Goal: Register for event/course

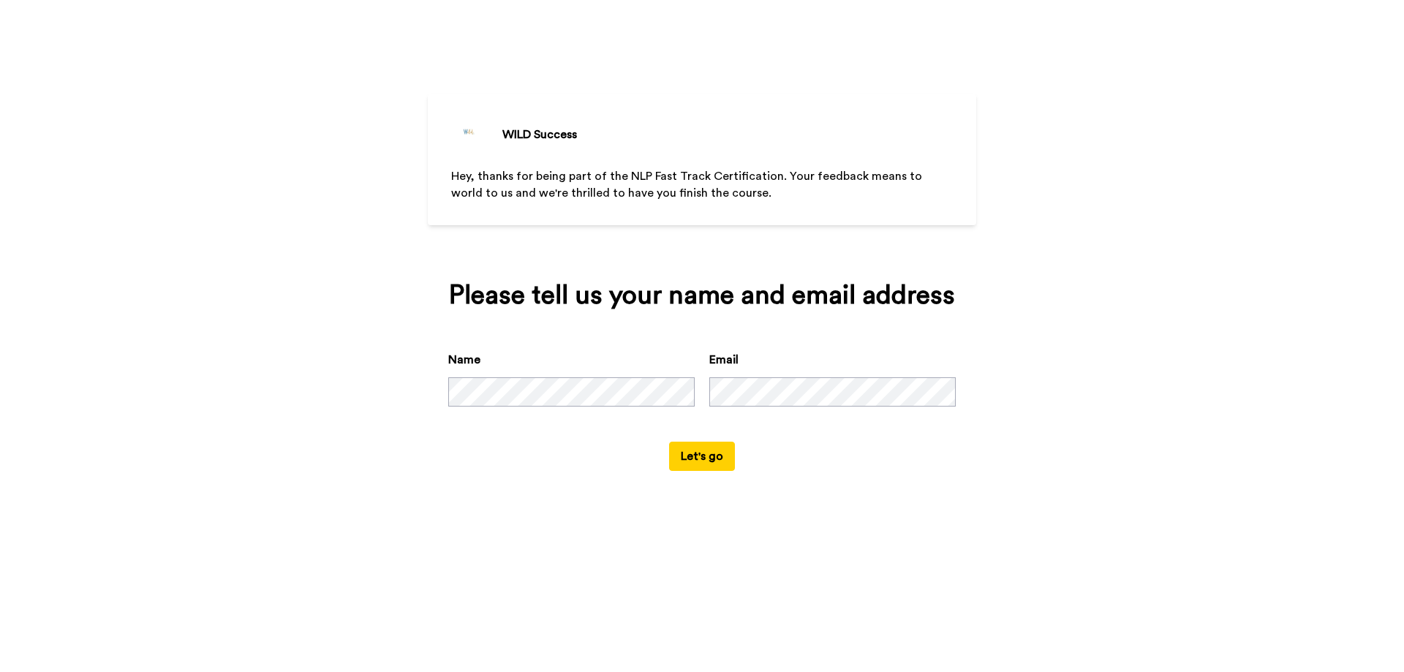
click at [698, 448] on button "Let's go" at bounding box center [702, 456] width 66 height 29
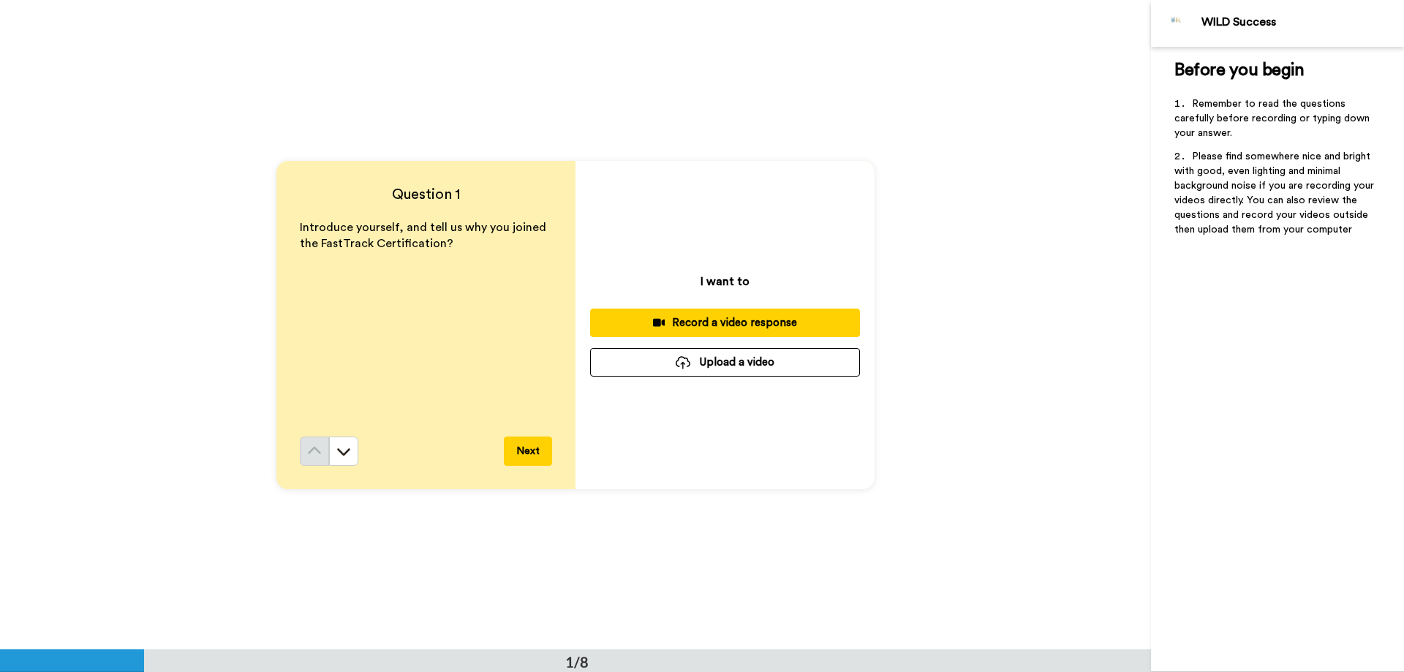
click at [706, 326] on div "Record a video response" at bounding box center [725, 322] width 246 height 15
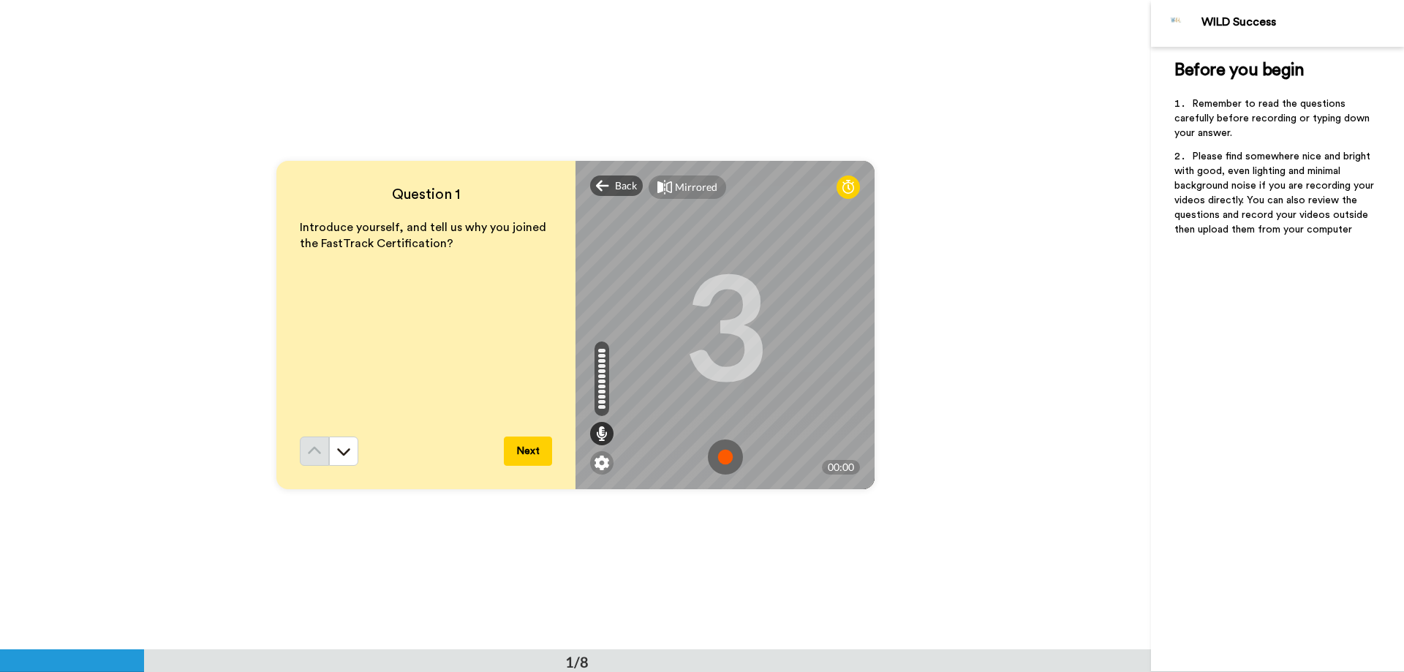
click at [727, 457] on img at bounding box center [725, 456] width 35 height 35
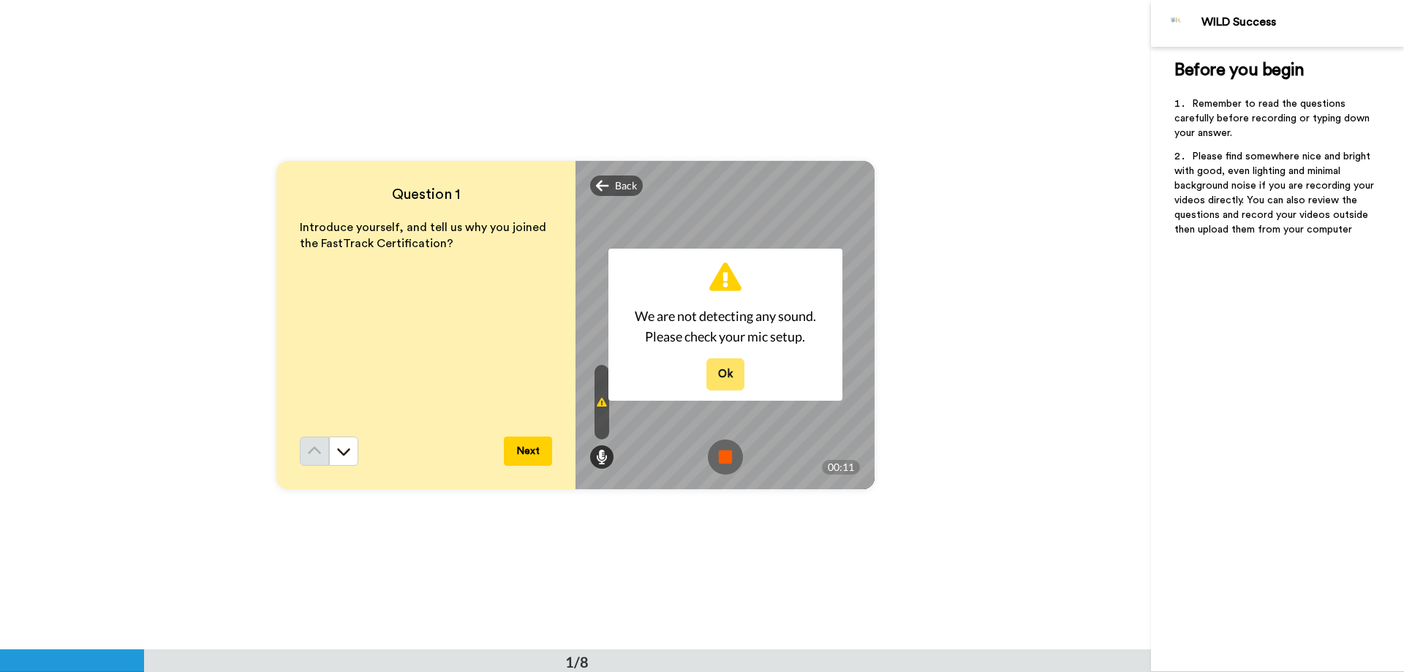
click at [724, 371] on button "Ok" at bounding box center [725, 373] width 38 height 31
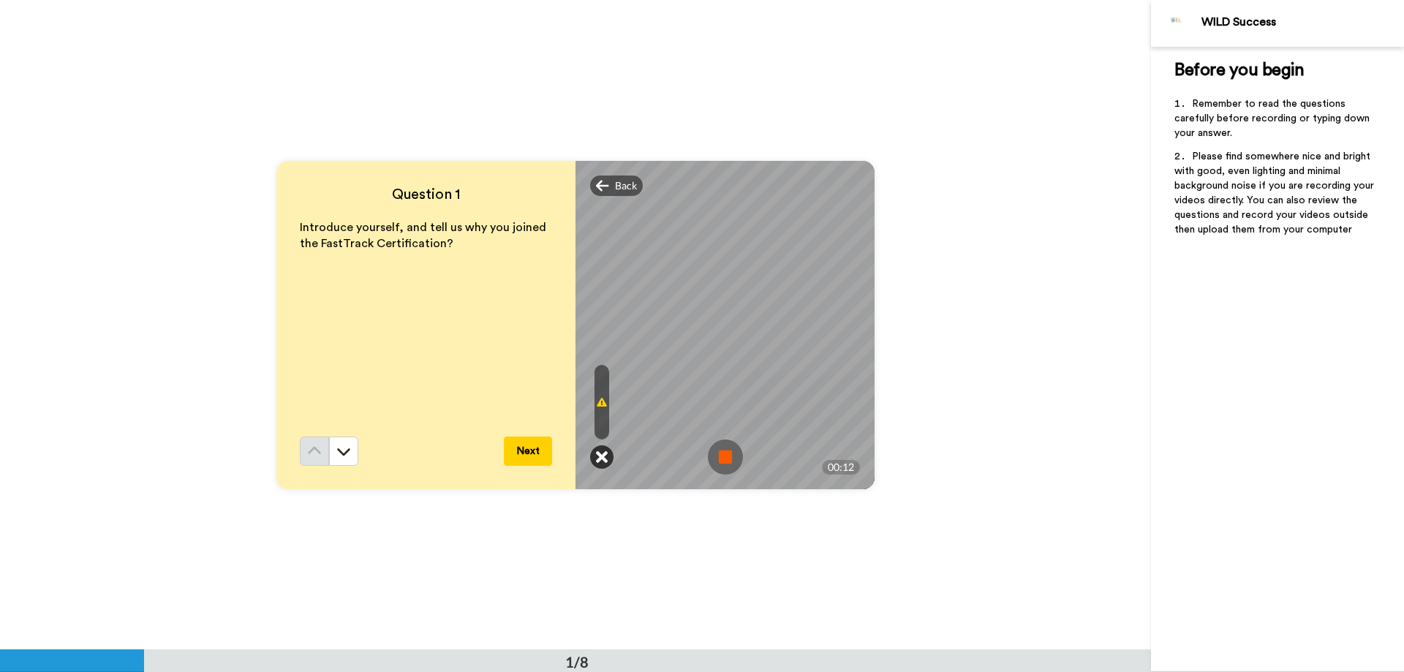
click at [600, 459] on icon at bounding box center [602, 457] width 12 height 15
click at [615, 183] on span "Back" at bounding box center [626, 185] width 22 height 15
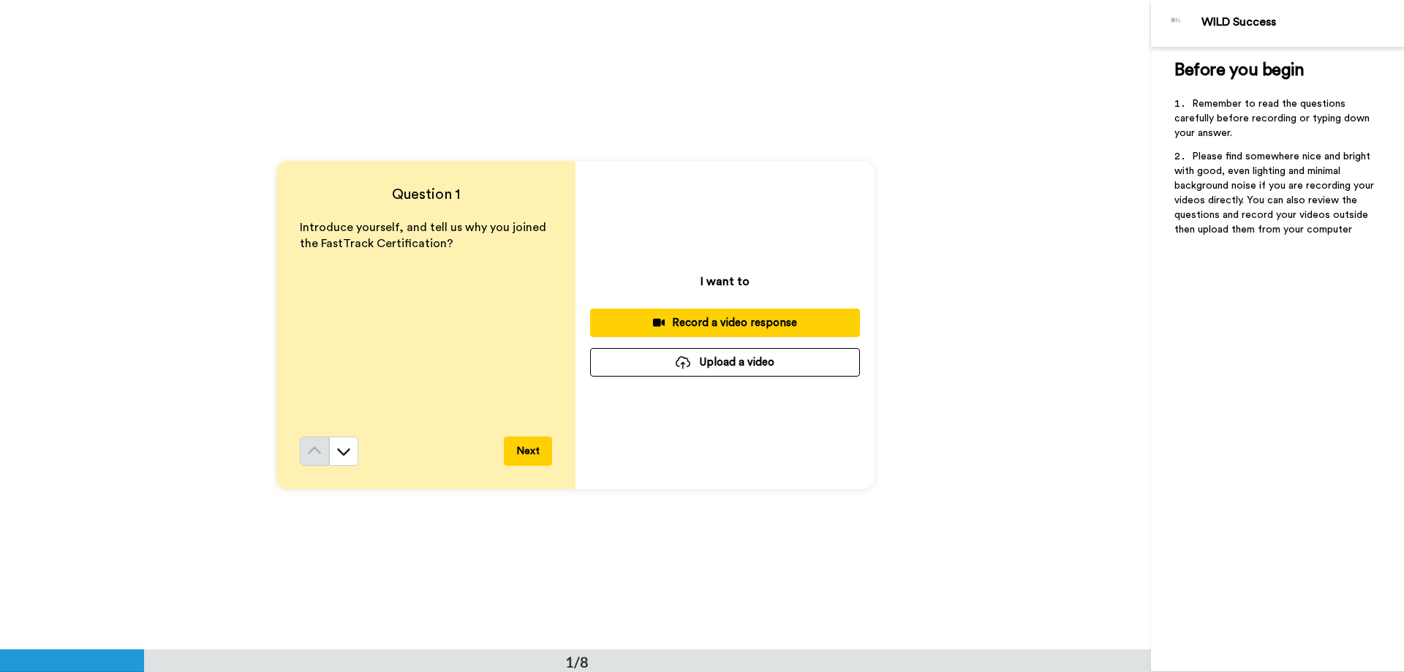
click at [675, 325] on div "Record a video response" at bounding box center [725, 322] width 246 height 15
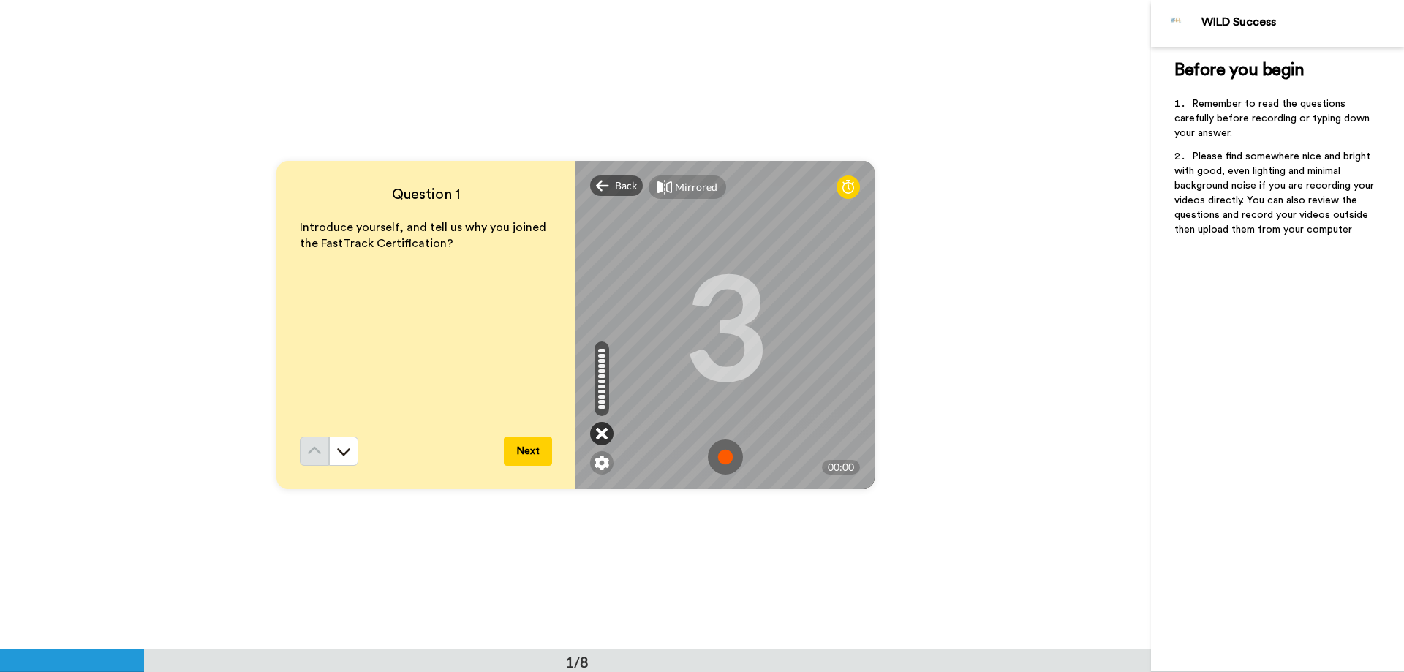
click at [605, 437] on div at bounding box center [601, 433] width 23 height 23
click at [600, 437] on icon at bounding box center [602, 433] width 12 height 15
click at [728, 453] on img at bounding box center [725, 456] width 35 height 35
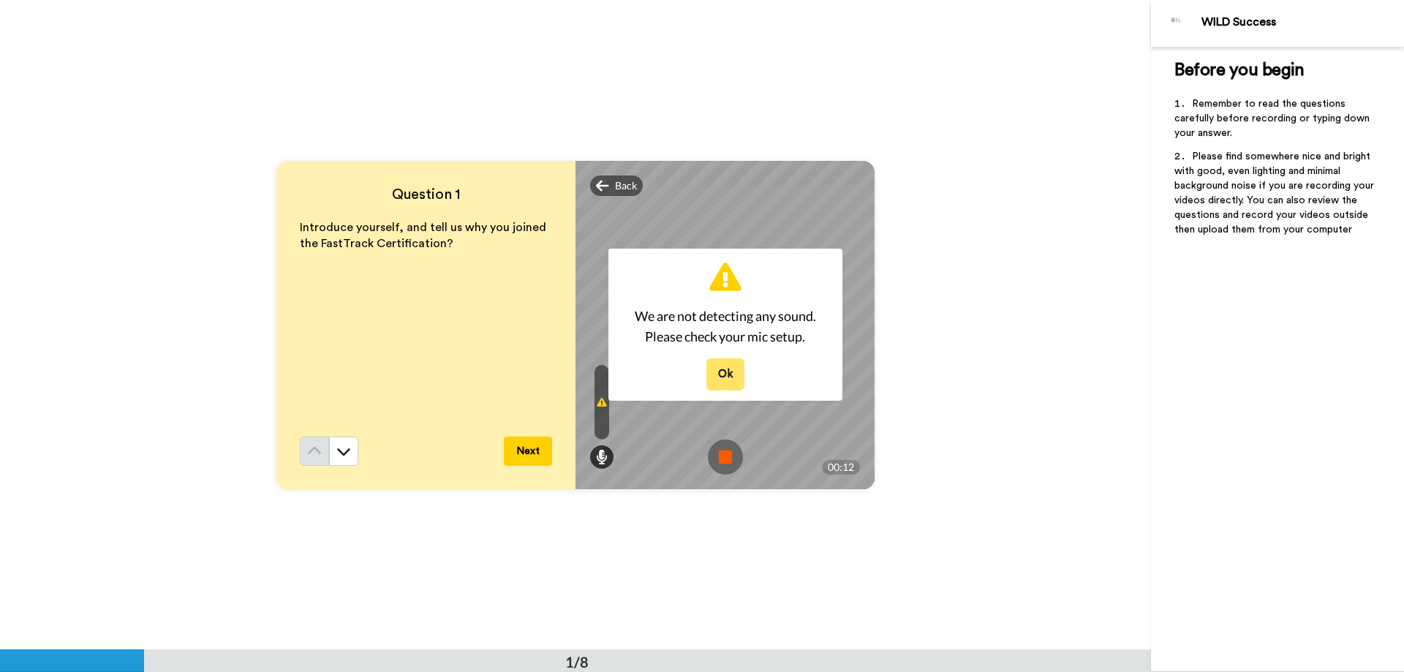
click at [719, 385] on button "Ok" at bounding box center [725, 373] width 38 height 31
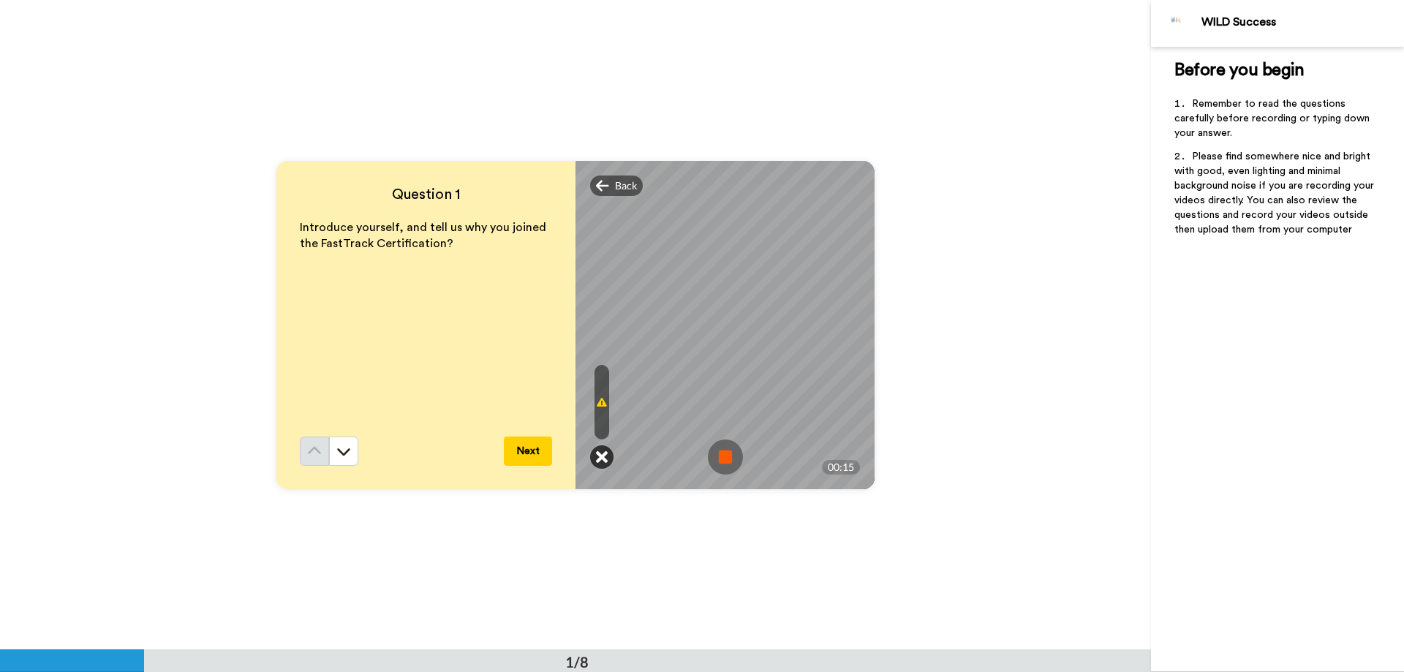
click at [600, 458] on icon at bounding box center [602, 457] width 12 height 15
click at [720, 460] on img at bounding box center [725, 456] width 35 height 35
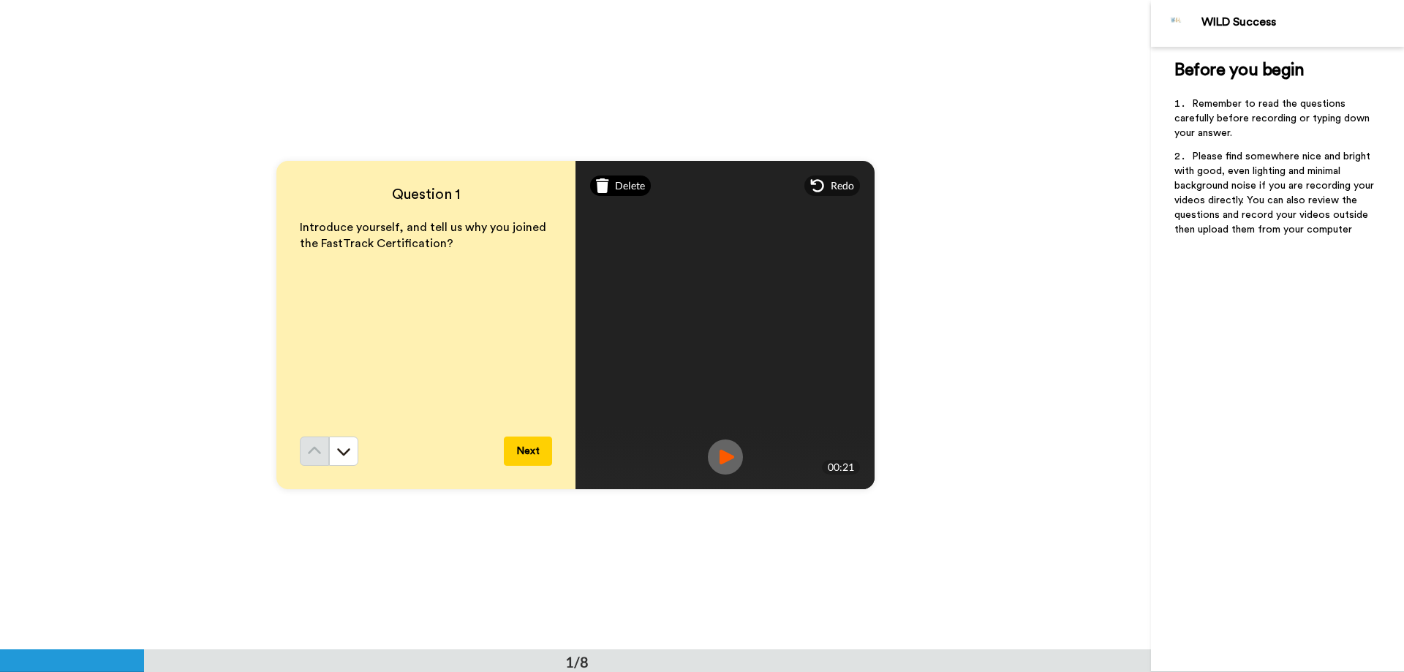
click at [623, 189] on span "Delete" at bounding box center [630, 185] width 30 height 15
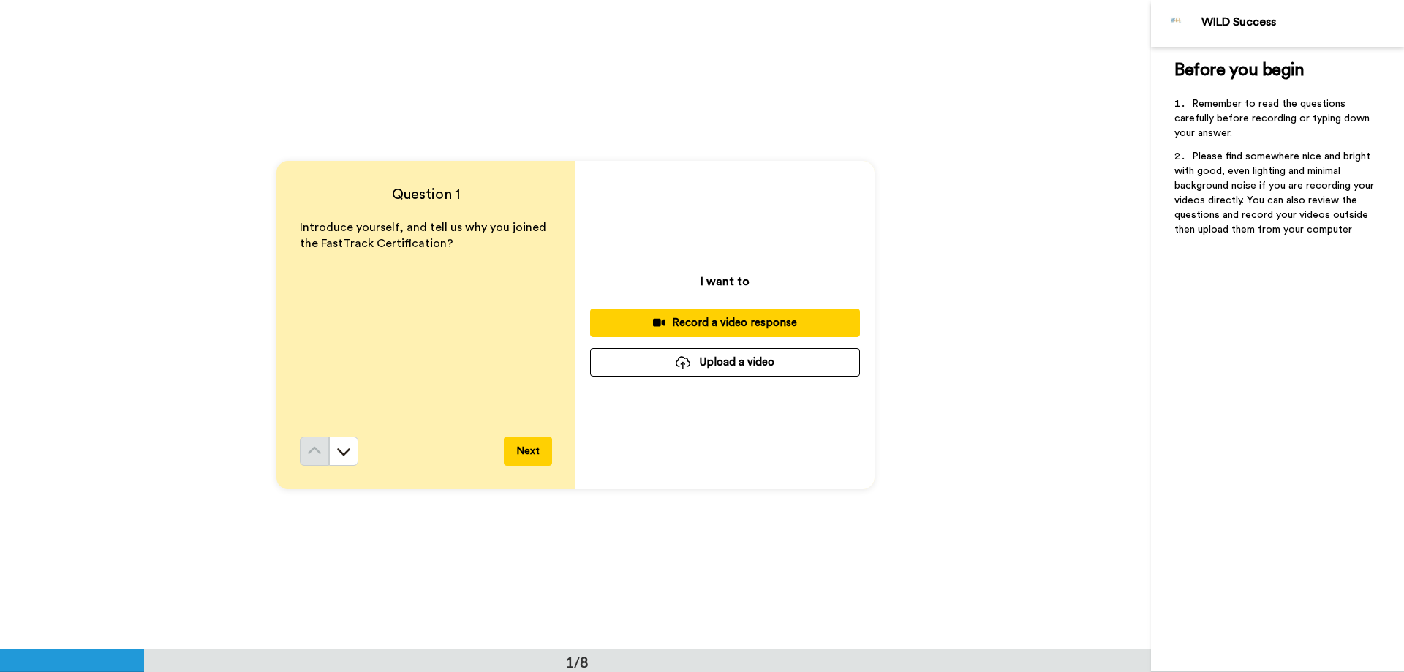
click at [668, 325] on div "Record a video response" at bounding box center [725, 322] width 246 height 15
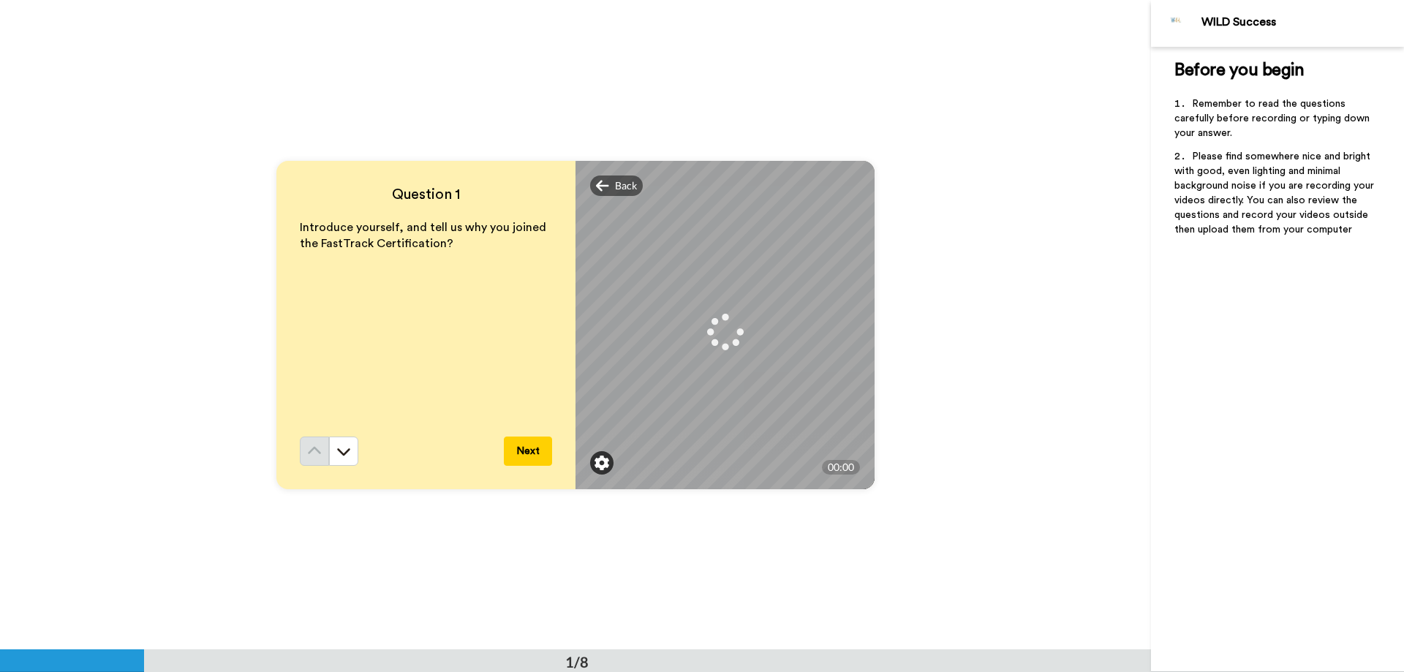
click at [603, 464] on img at bounding box center [602, 463] width 15 height 15
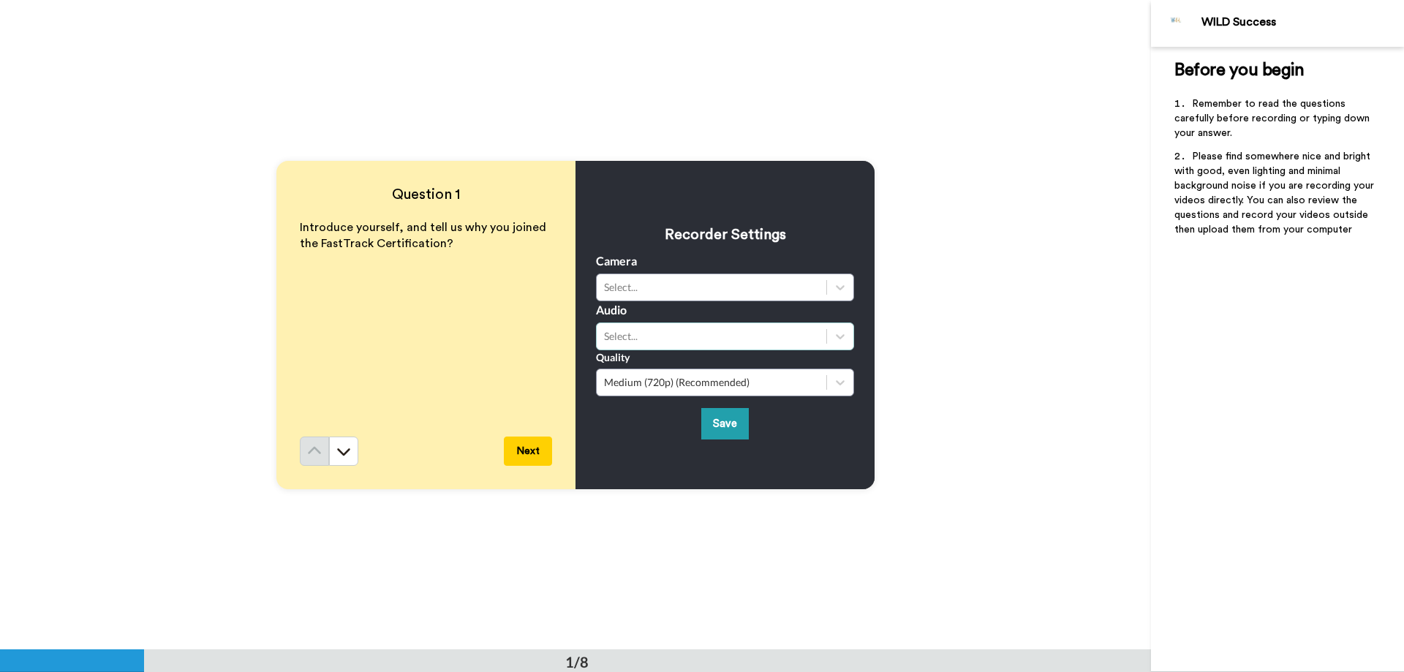
click at [622, 334] on div "Select..." at bounding box center [711, 336] width 215 height 15
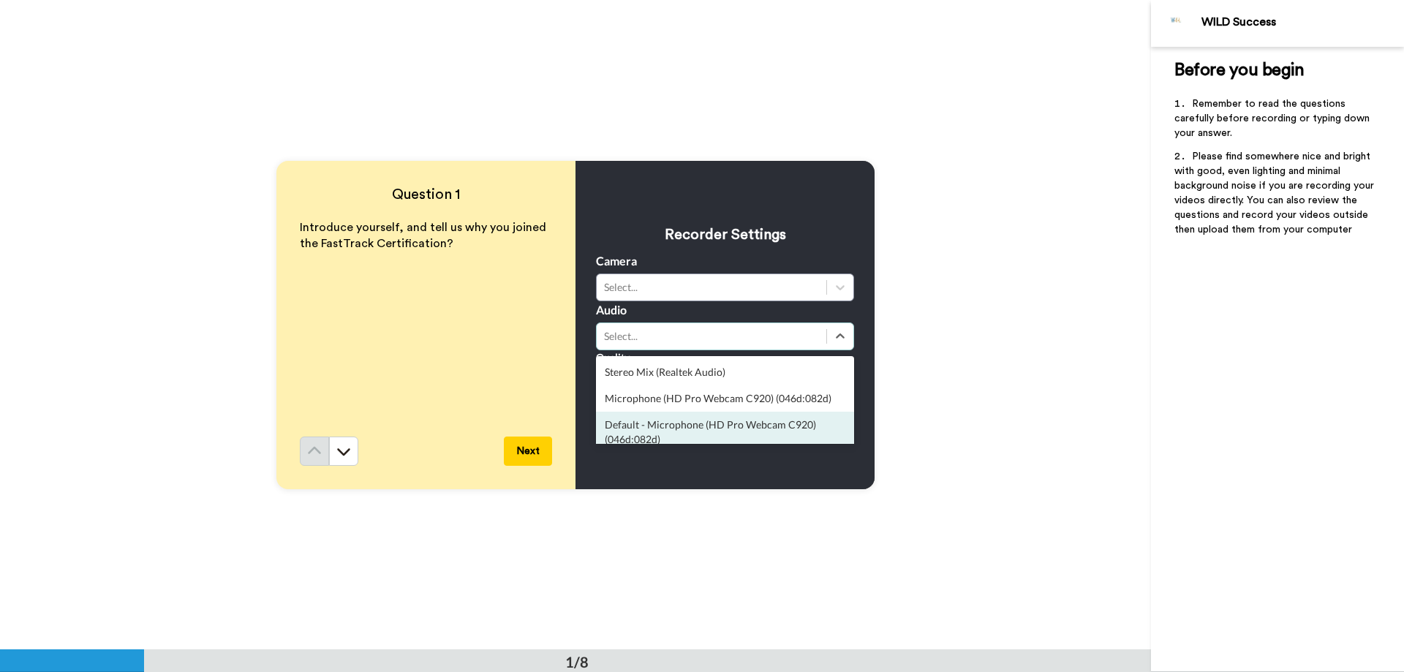
click at [695, 432] on div "Default - Microphone (HD Pro Webcam C920) (046d:082d)" at bounding box center [725, 432] width 258 height 41
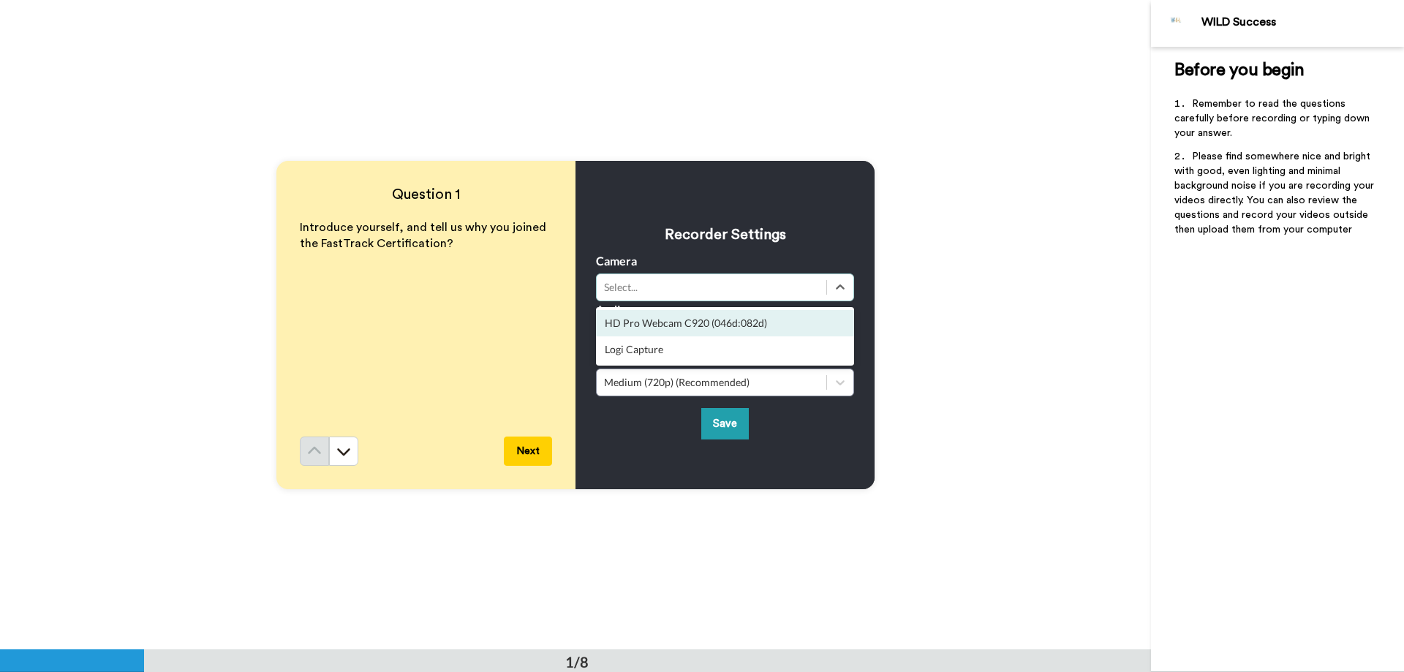
click at [693, 290] on div "Select..." at bounding box center [711, 287] width 215 height 15
click at [687, 320] on div "HD Pro Webcam C920 (046d:082d)" at bounding box center [725, 323] width 258 height 26
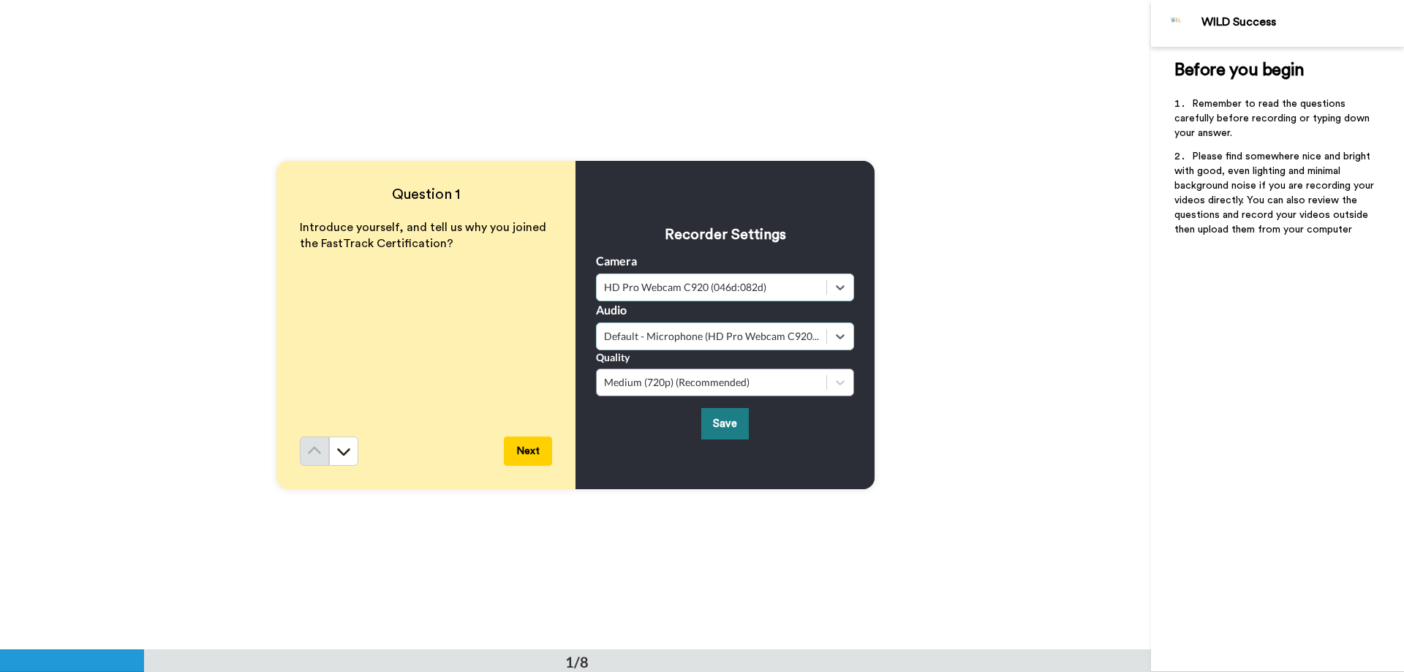
click at [723, 435] on button "Save" at bounding box center [725, 423] width 48 height 31
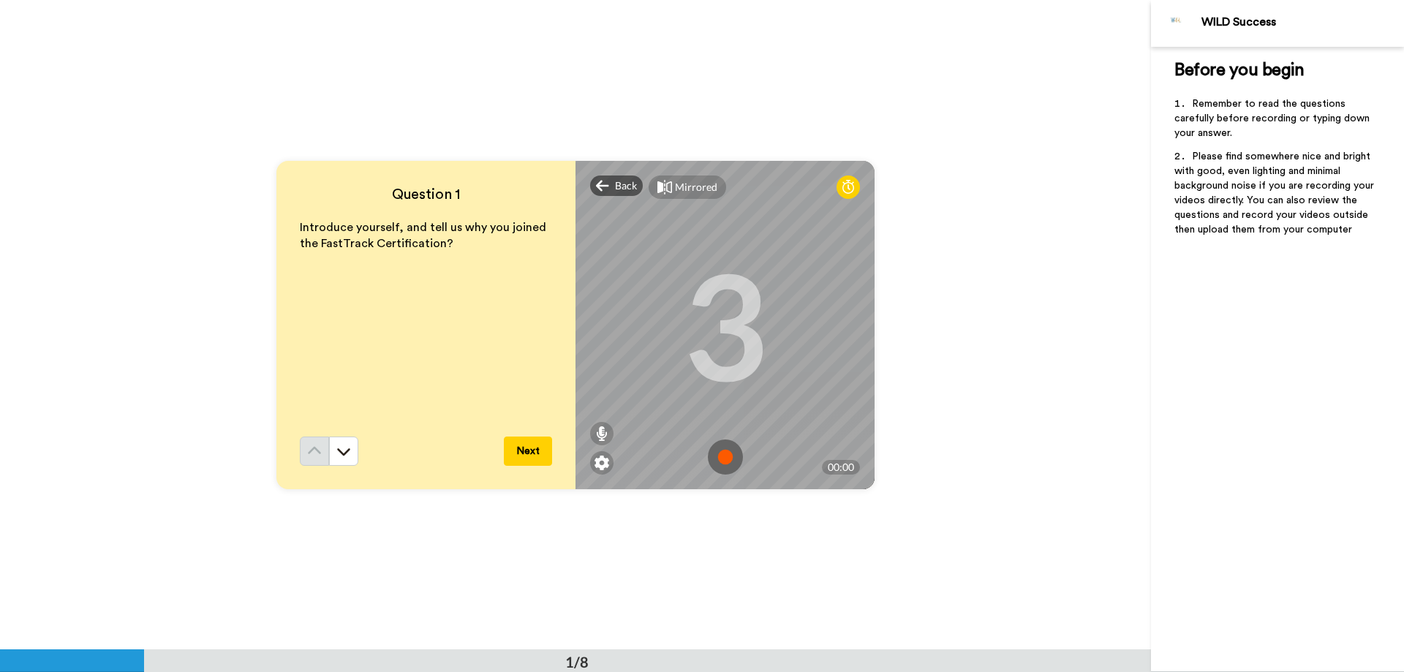
click at [721, 459] on img at bounding box center [725, 456] width 35 height 35
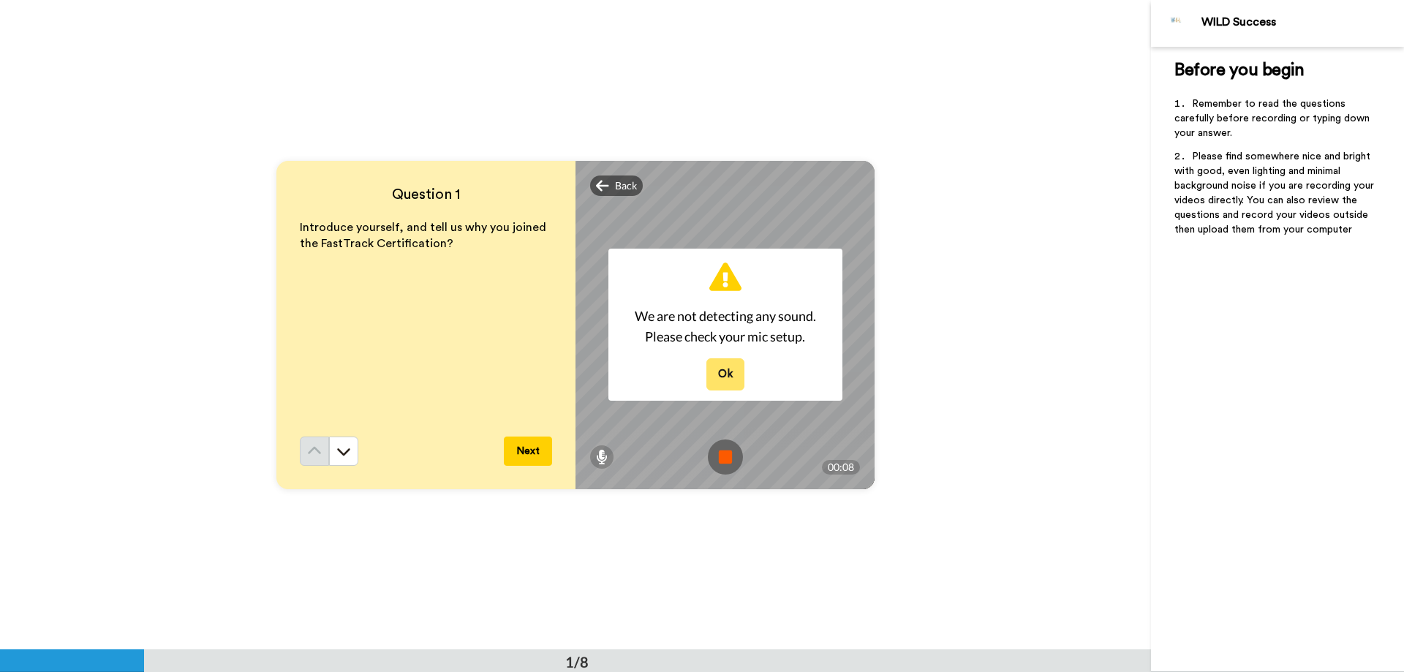
click at [723, 382] on button "Ok" at bounding box center [725, 373] width 38 height 31
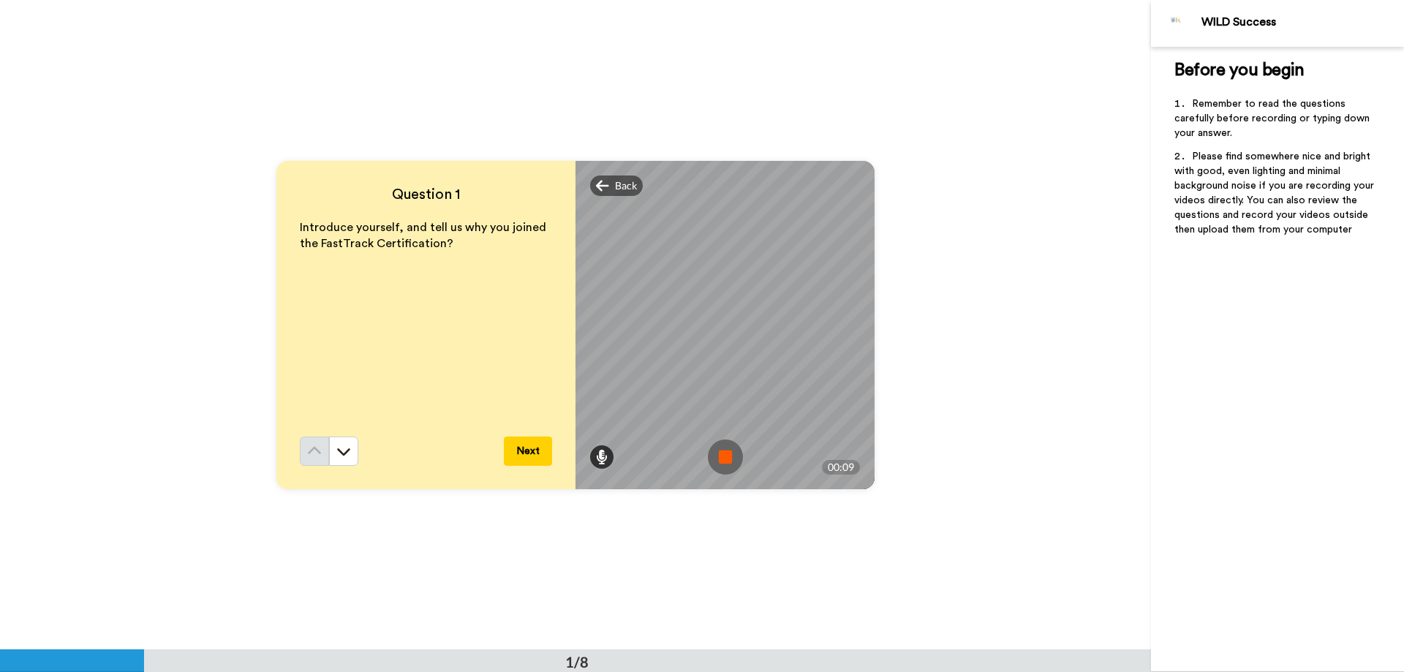
click at [597, 460] on icon at bounding box center [602, 457] width 12 height 15
click at [623, 188] on span "Back" at bounding box center [626, 185] width 22 height 15
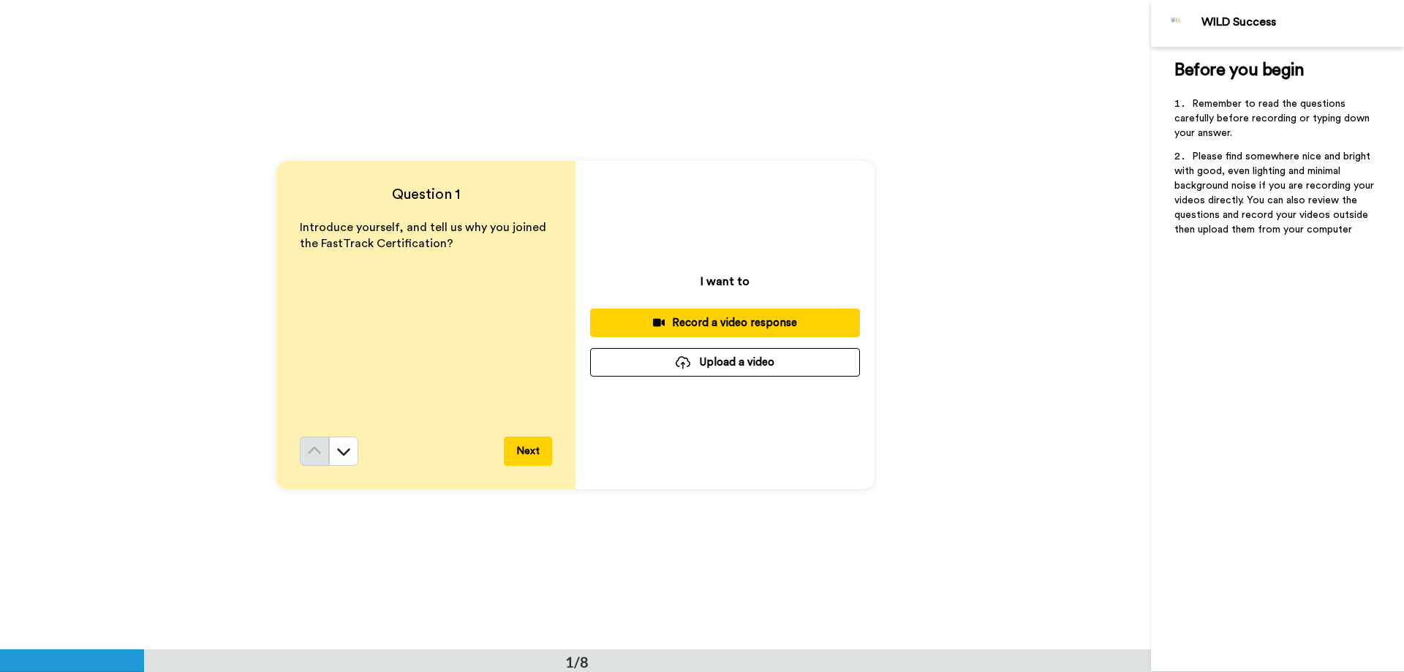
click at [683, 322] on div "Record a video response" at bounding box center [725, 322] width 246 height 15
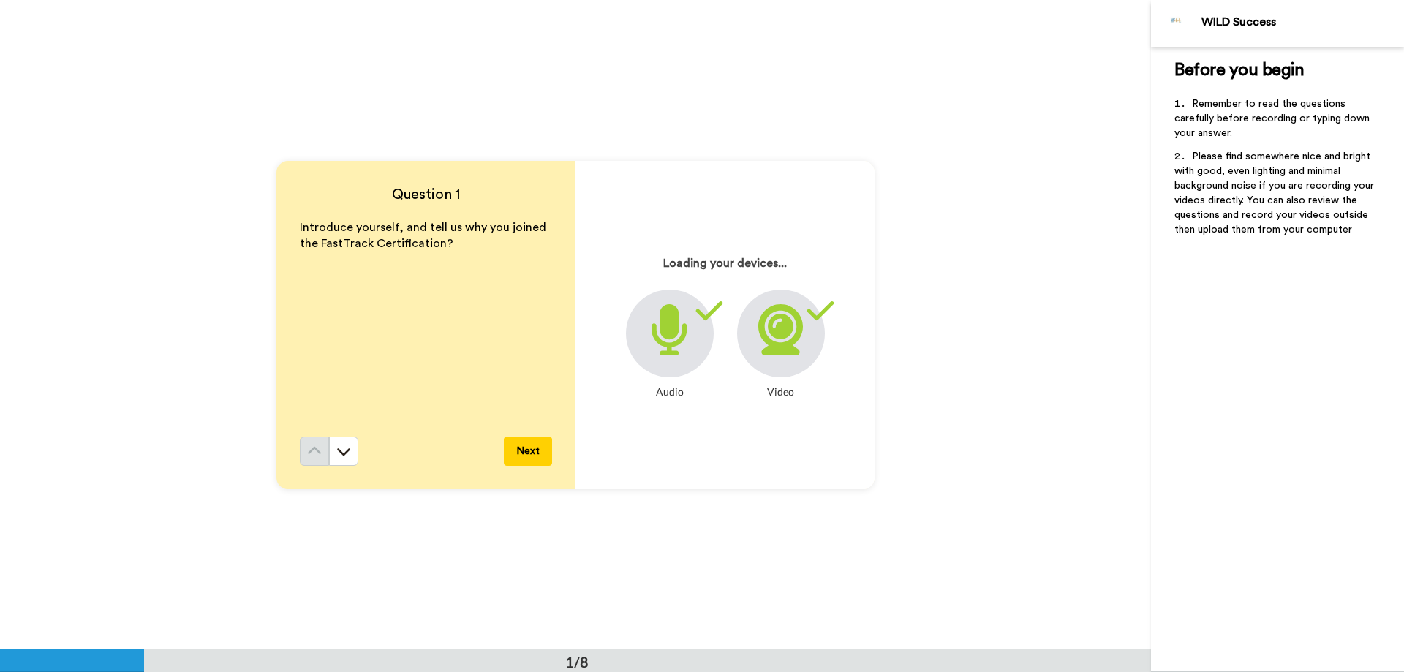
click at [673, 329] on icon at bounding box center [669, 329] width 35 height 51
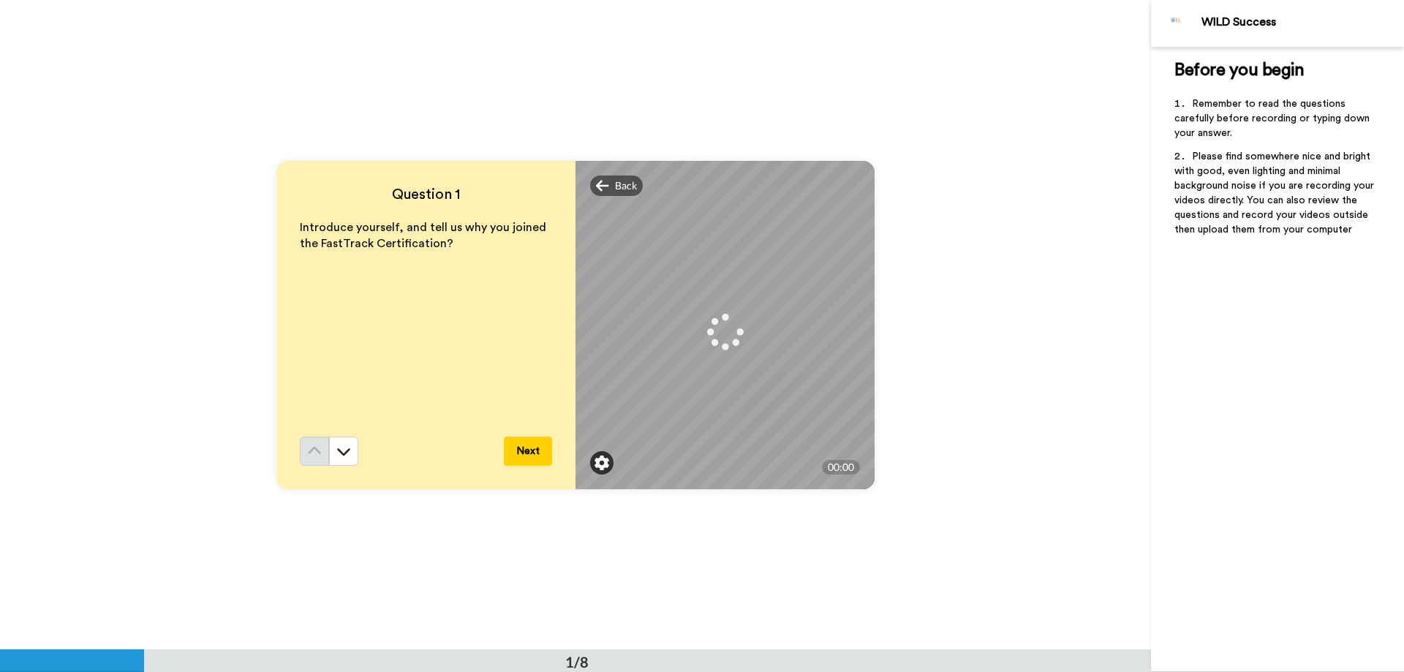
click at [599, 469] on img at bounding box center [602, 463] width 15 height 15
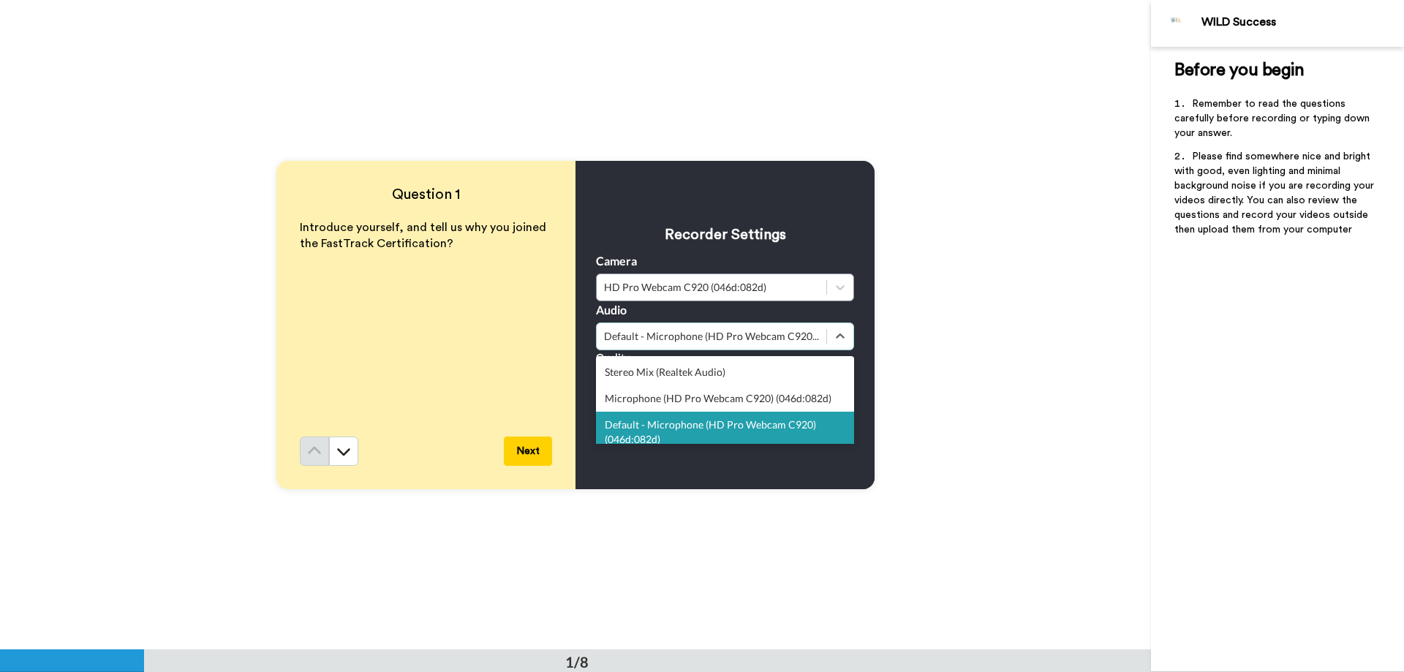
click at [632, 333] on div "Default - Microphone (HD Pro Webcam C920) (046d:082d)" at bounding box center [711, 336] width 215 height 15
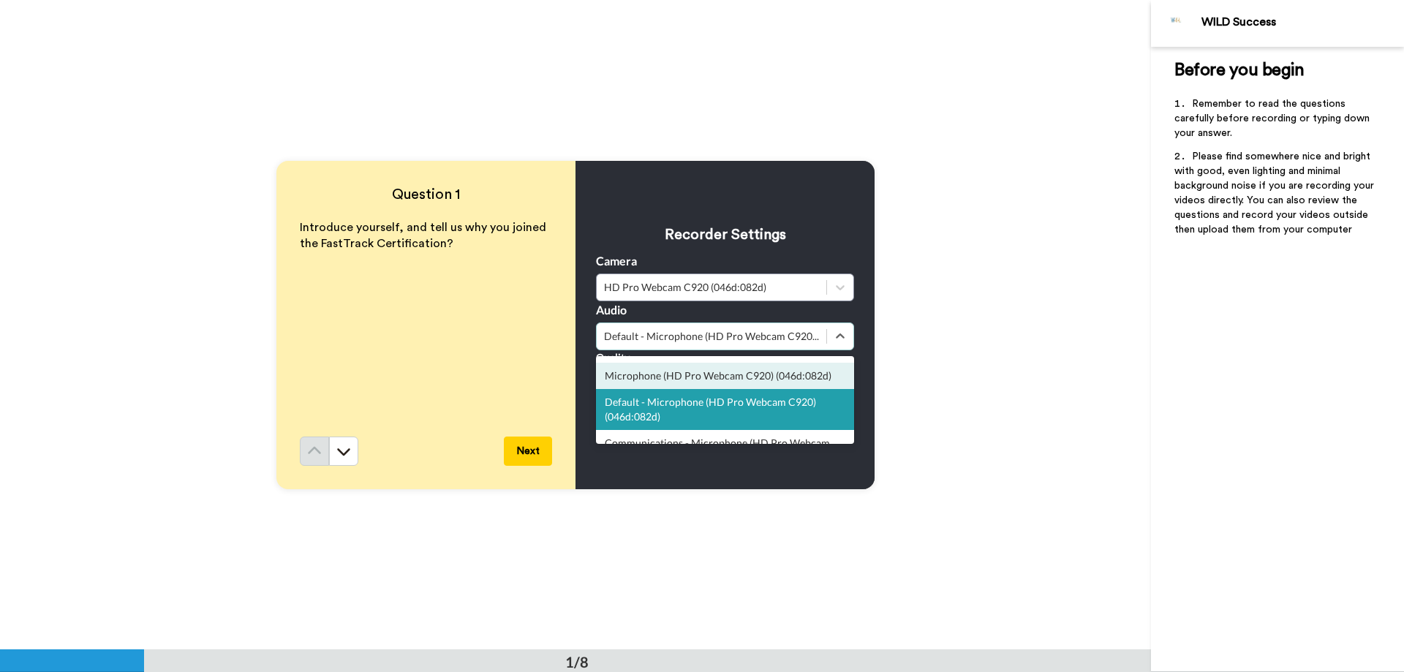
click at [640, 376] on div "Microphone (HD Pro Webcam C920) (046d:082d)" at bounding box center [725, 376] width 258 height 26
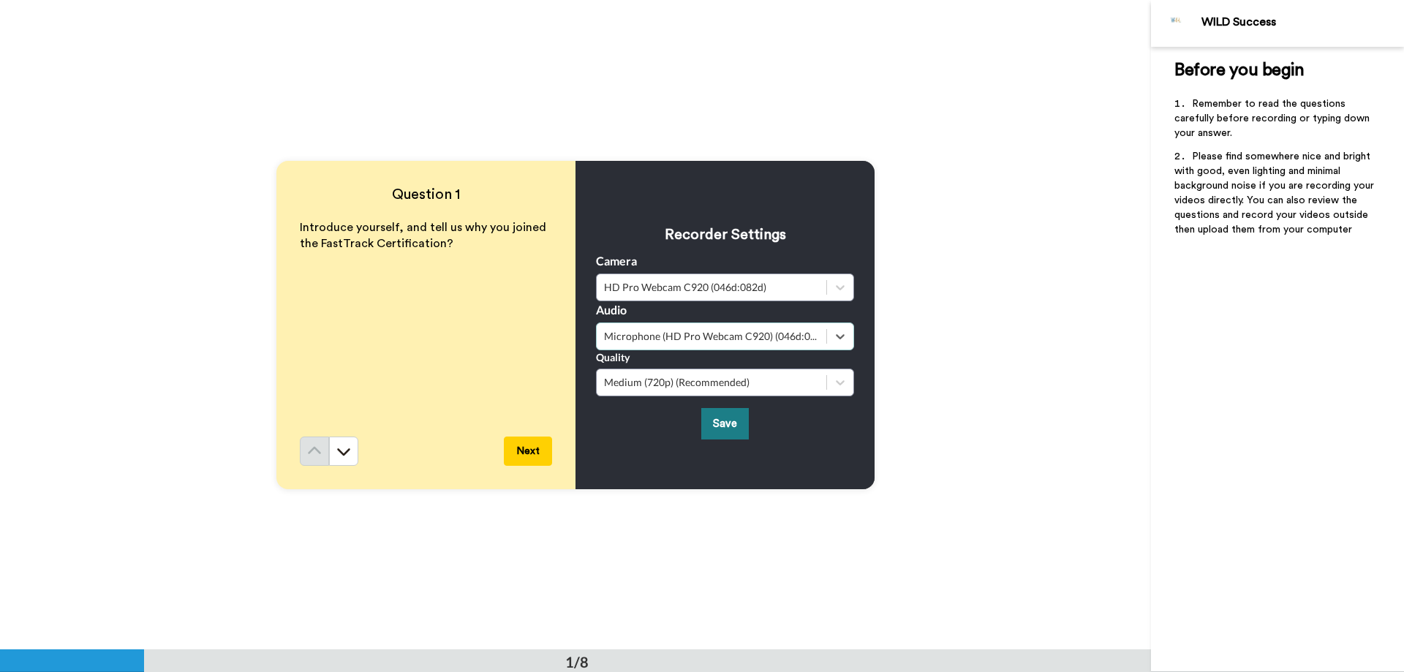
click at [722, 426] on button "Save" at bounding box center [725, 423] width 48 height 31
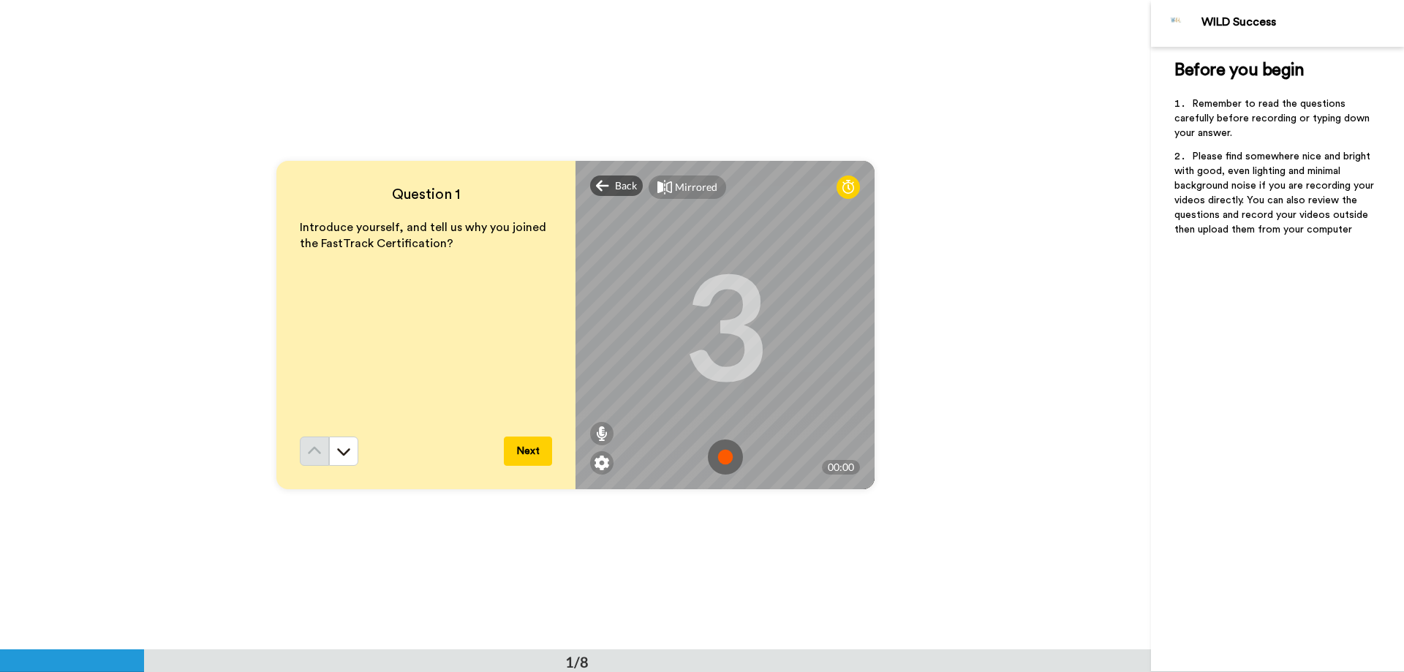
click at [728, 457] on img at bounding box center [725, 456] width 35 height 35
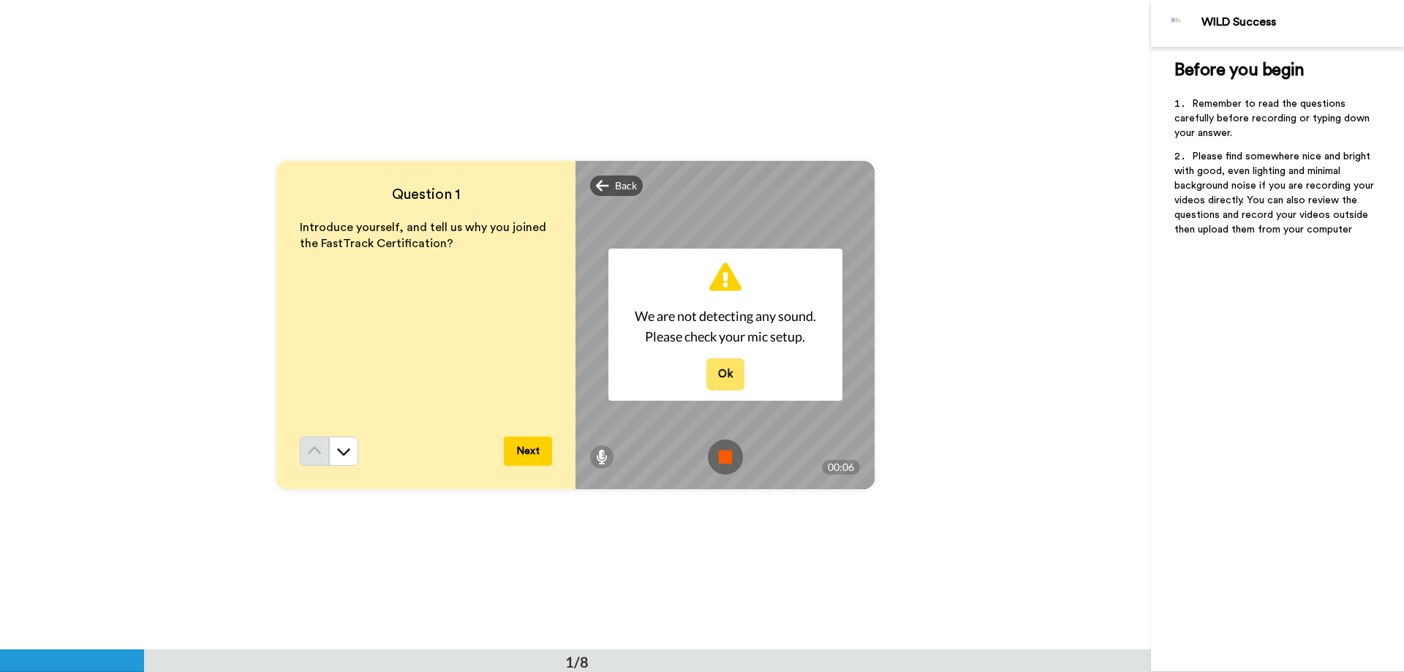
click at [711, 385] on button "Ok" at bounding box center [725, 373] width 38 height 31
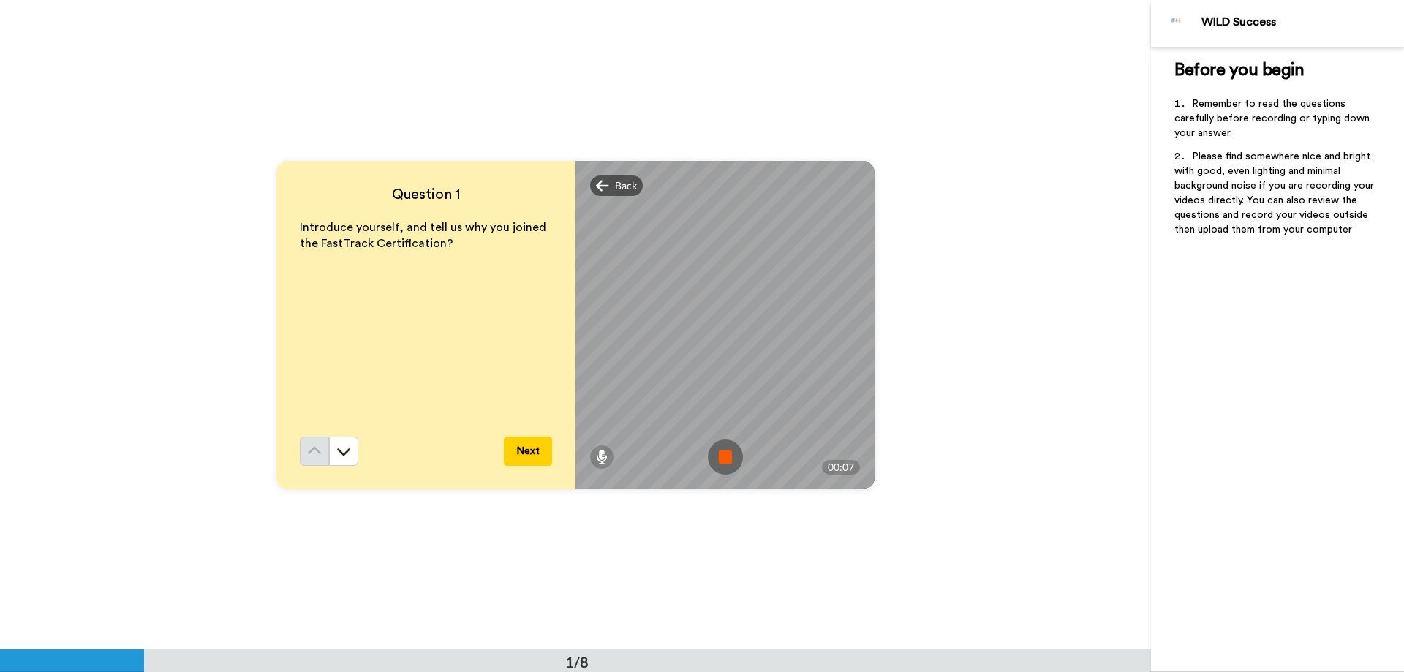
click at [713, 458] on img at bounding box center [725, 456] width 35 height 35
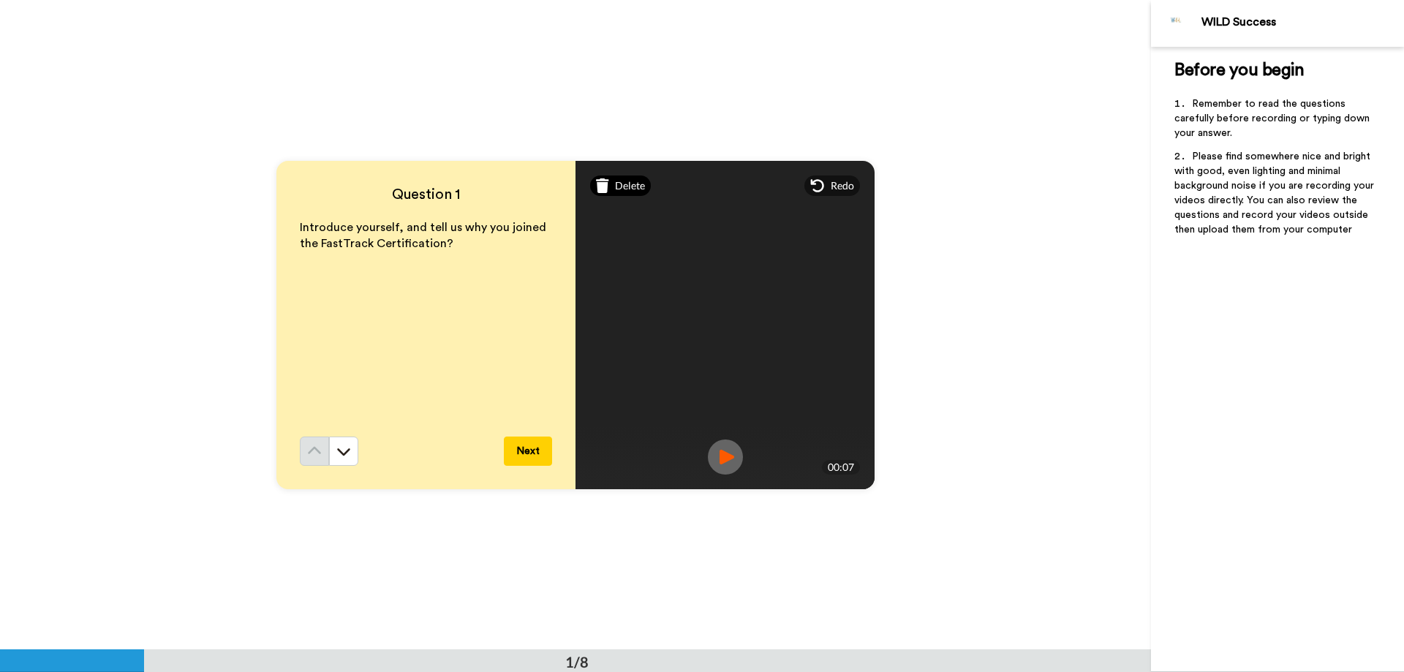
click at [622, 184] on span "Delete" at bounding box center [630, 185] width 30 height 15
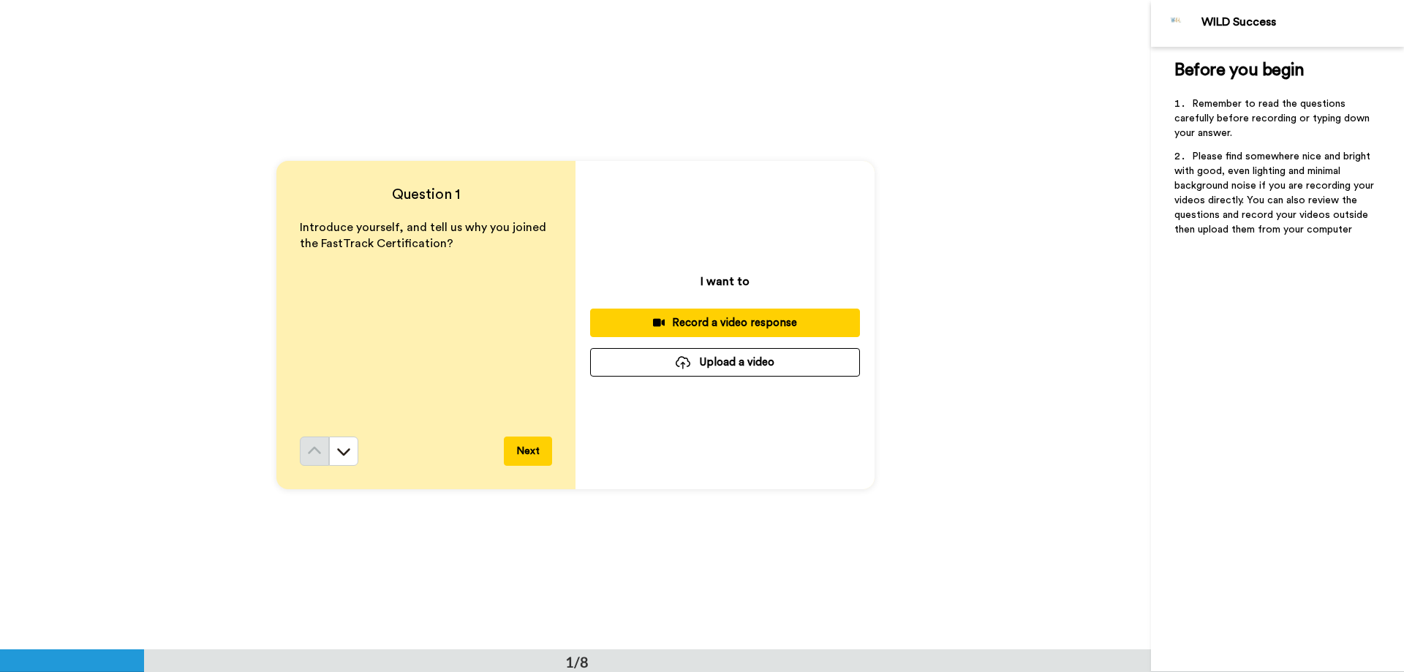
click at [679, 321] on div "Record a video response" at bounding box center [725, 322] width 246 height 15
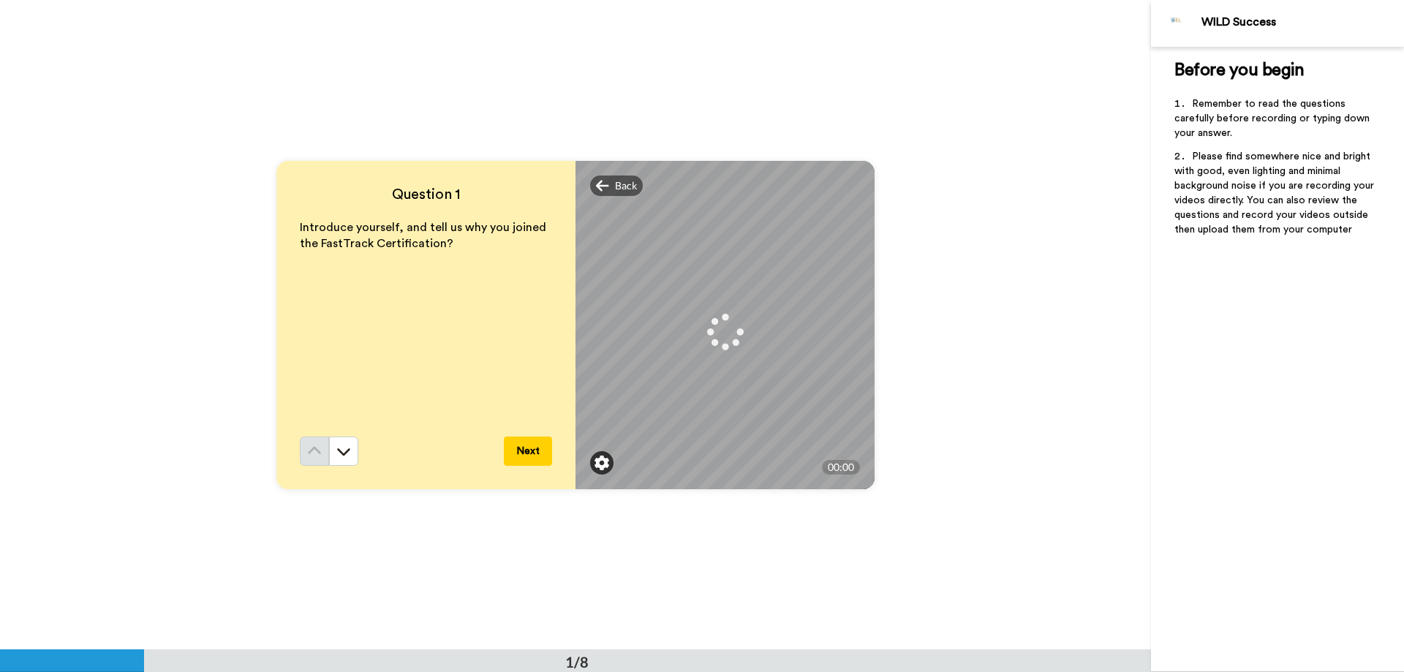
click at [596, 461] on img at bounding box center [602, 463] width 15 height 15
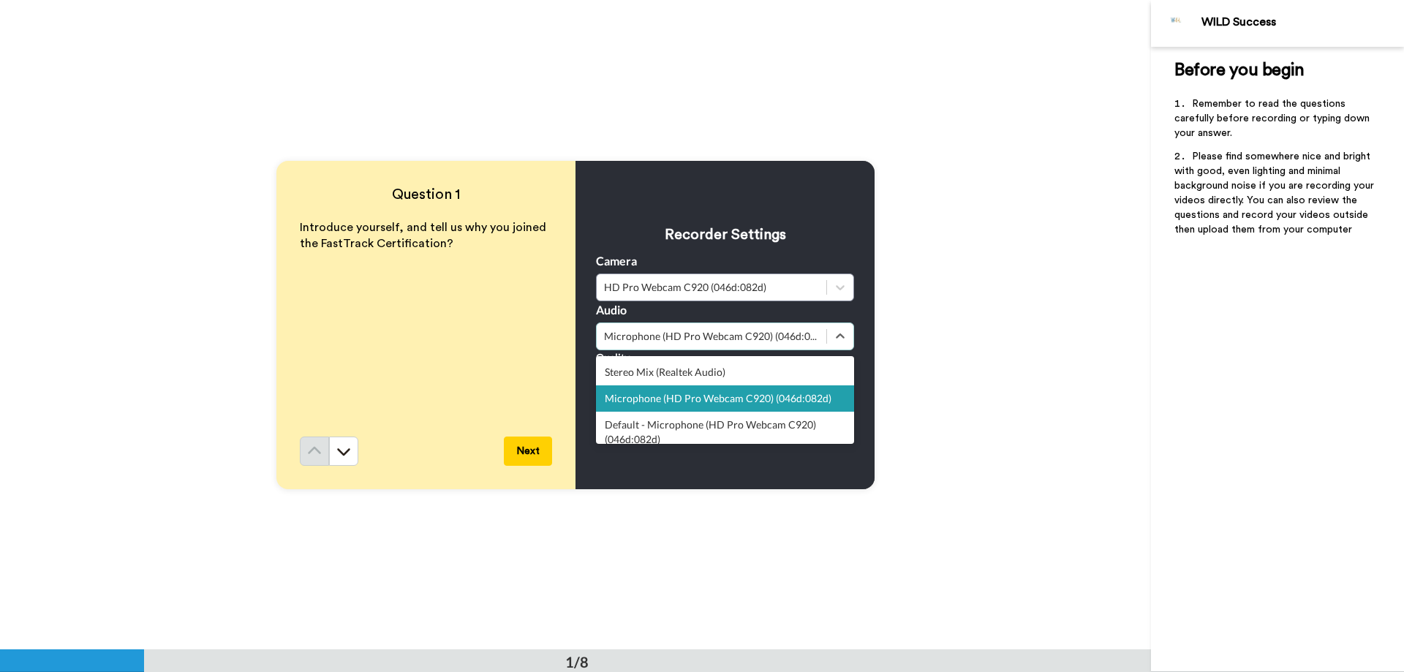
click at [637, 329] on div "Microphone (HD Pro Webcam C920) (046d:082d)" at bounding box center [711, 336] width 215 height 15
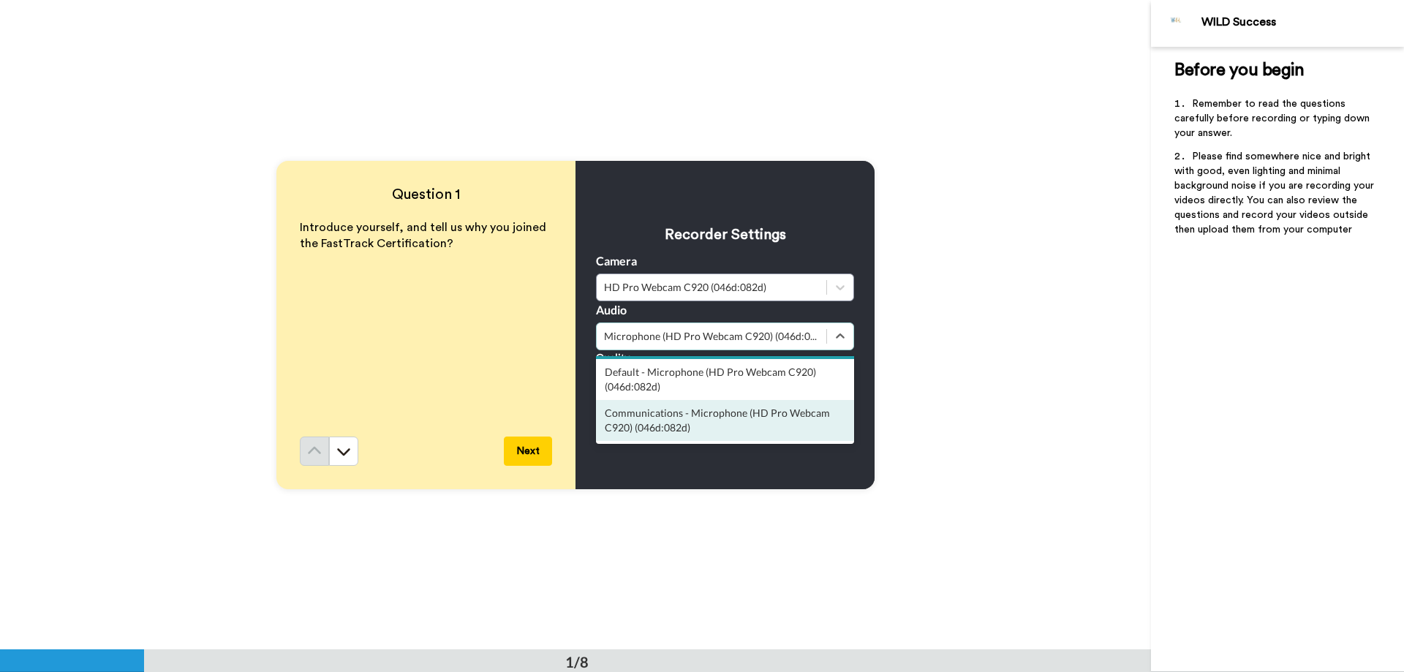
click at [709, 425] on div "Communications - Microphone (HD Pro Webcam C920) (046d:082d)" at bounding box center [725, 420] width 258 height 41
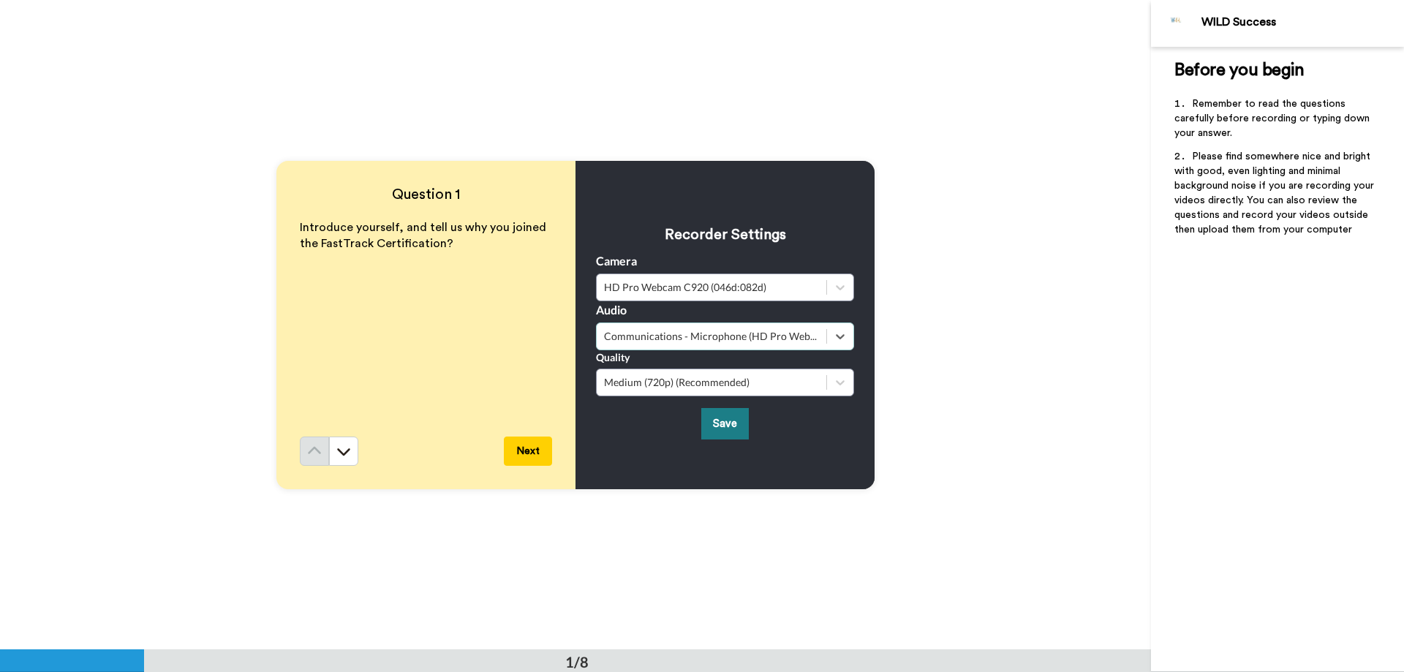
click at [709, 425] on button "Save" at bounding box center [725, 423] width 48 height 31
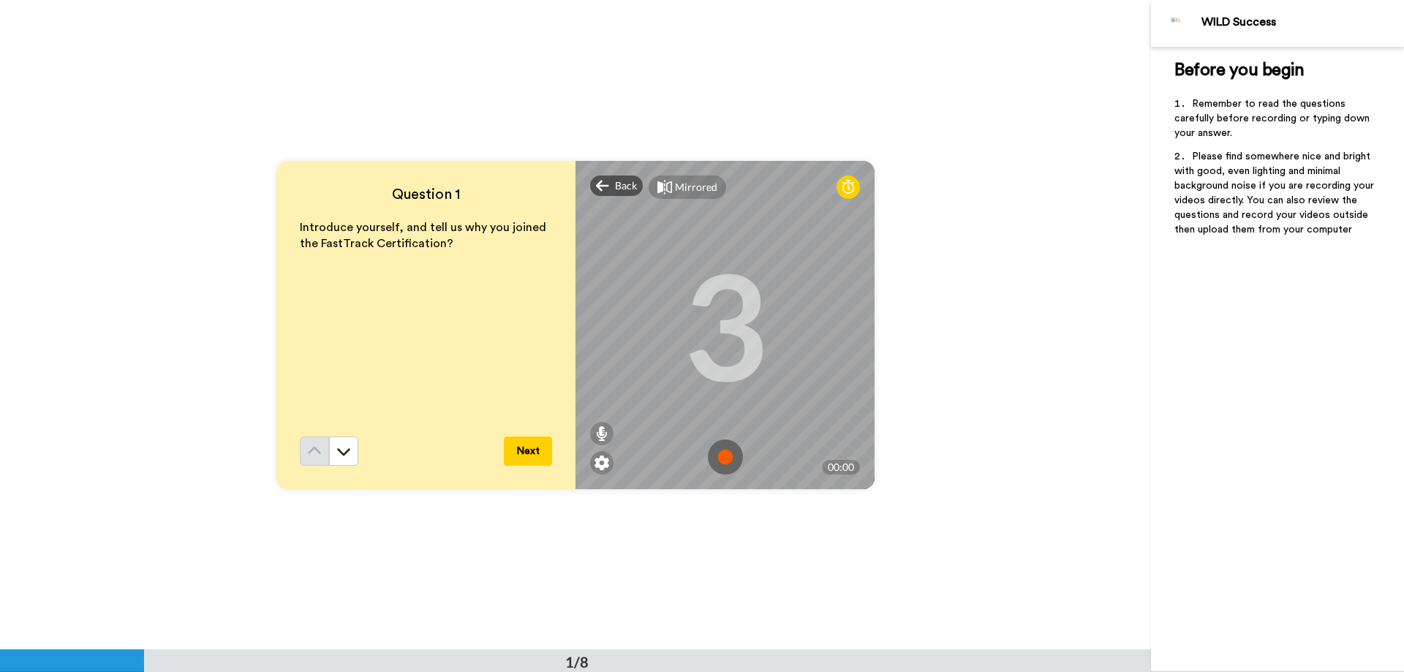
click at [723, 464] on img at bounding box center [725, 456] width 35 height 35
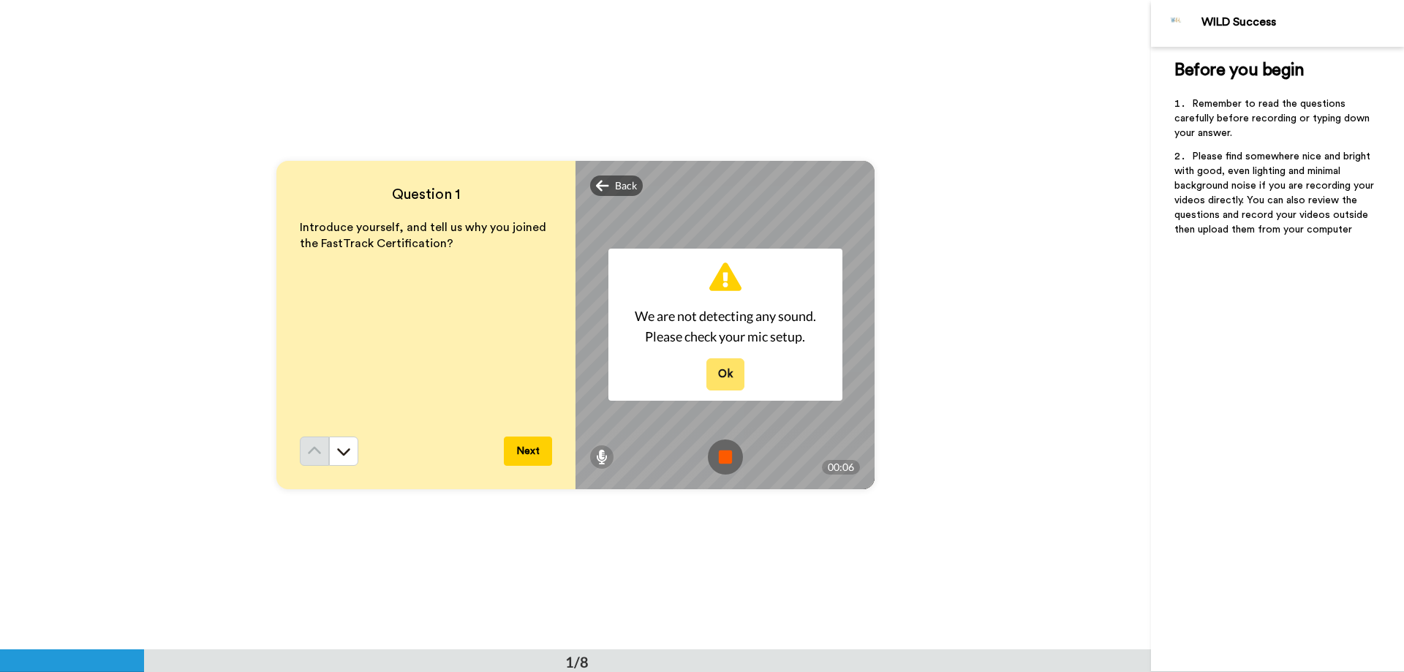
click at [715, 365] on button "Ok" at bounding box center [725, 373] width 38 height 31
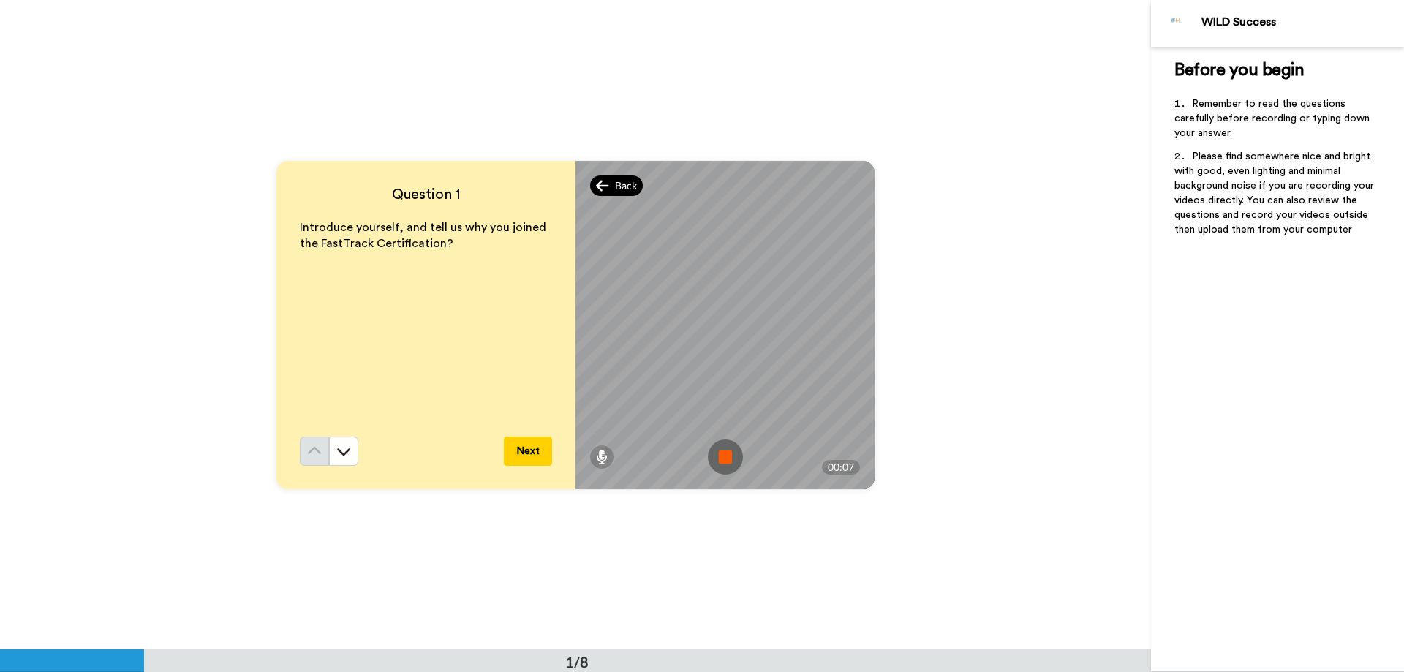
click at [615, 179] on span "Back" at bounding box center [626, 185] width 22 height 15
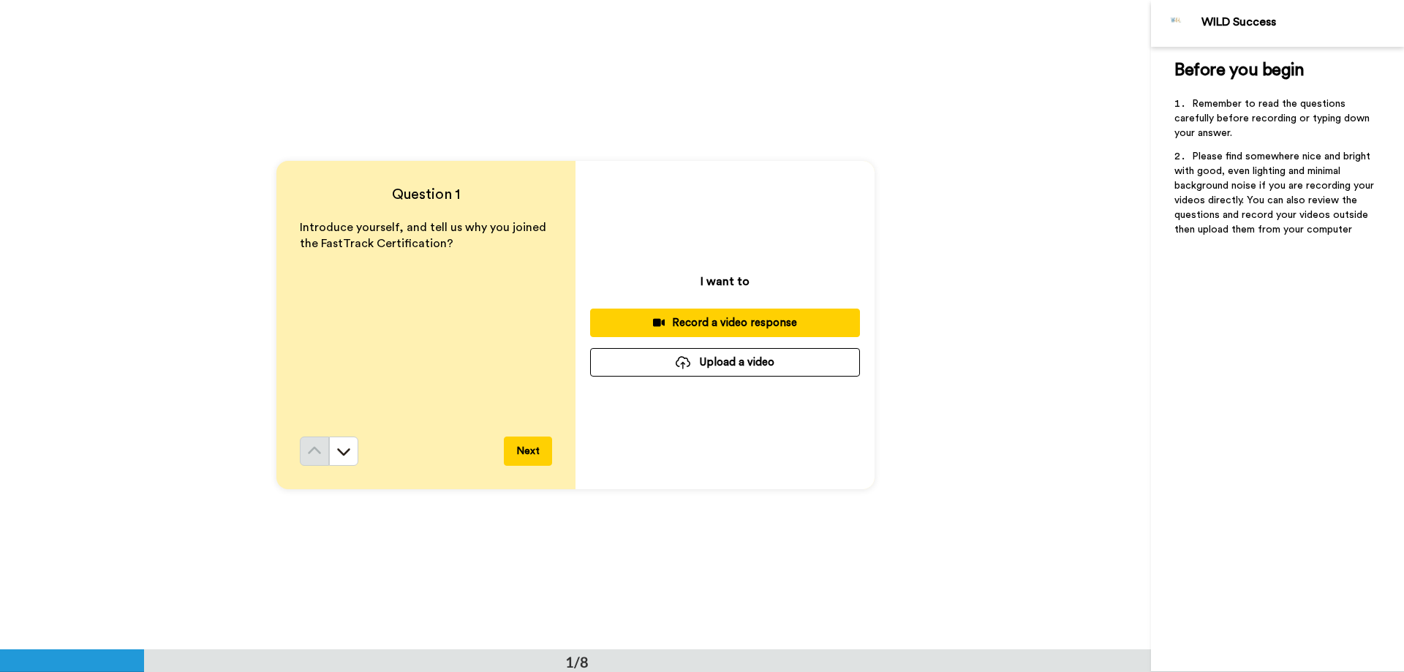
click at [643, 322] on div "Record a video response" at bounding box center [725, 322] width 246 height 15
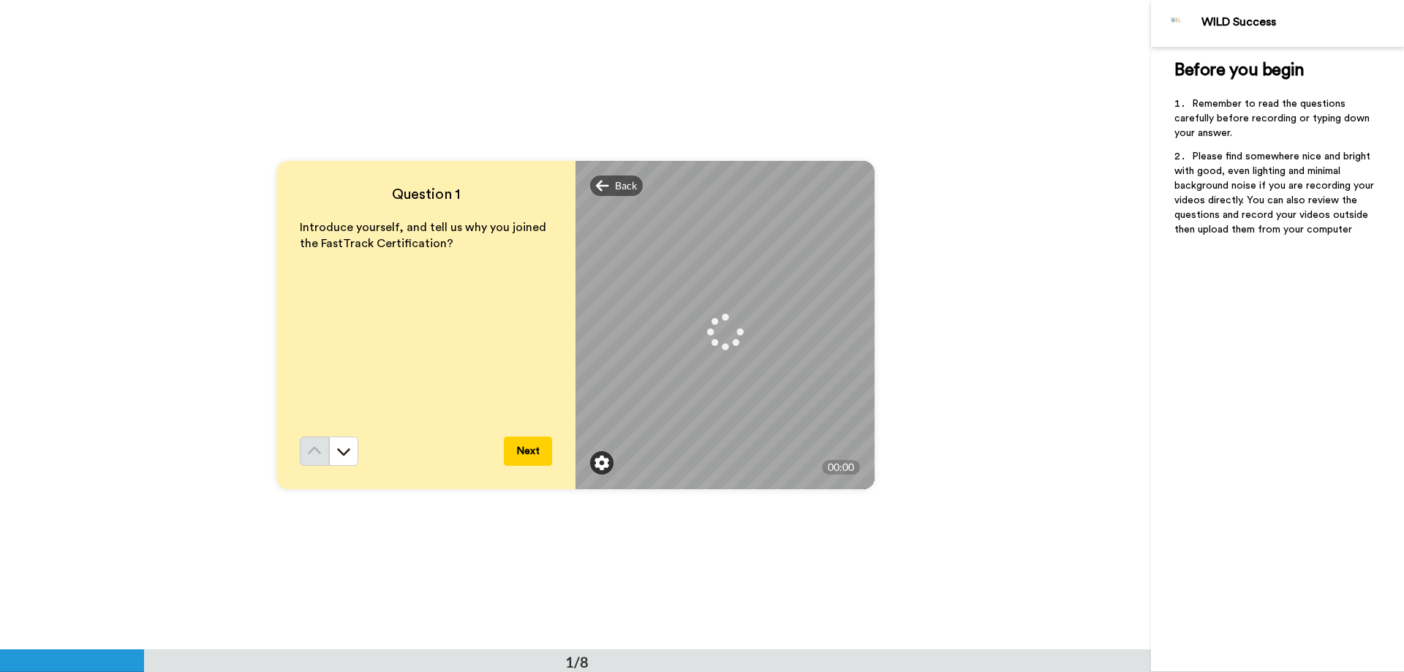
click at [601, 465] on img at bounding box center [602, 463] width 15 height 15
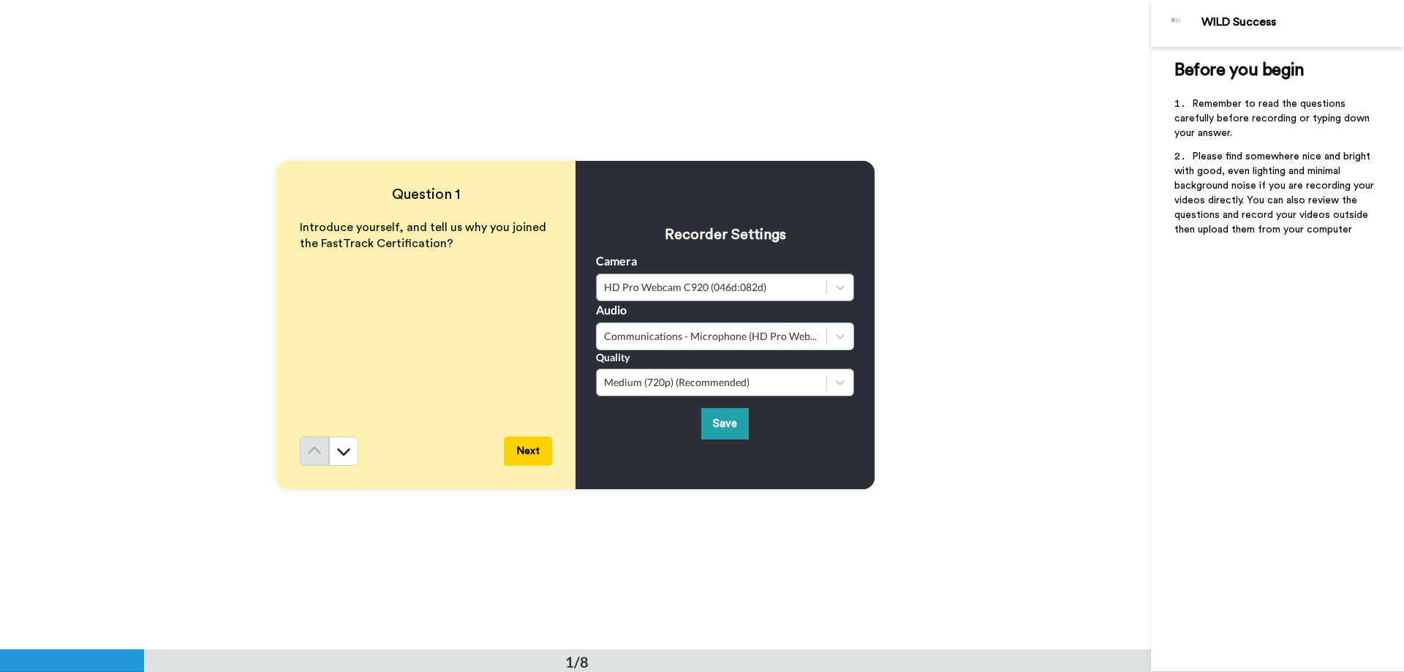
click at [625, 341] on div "Communications - Microphone (HD Pro Webcam C920) (046d:082d)" at bounding box center [711, 336] width 215 height 15
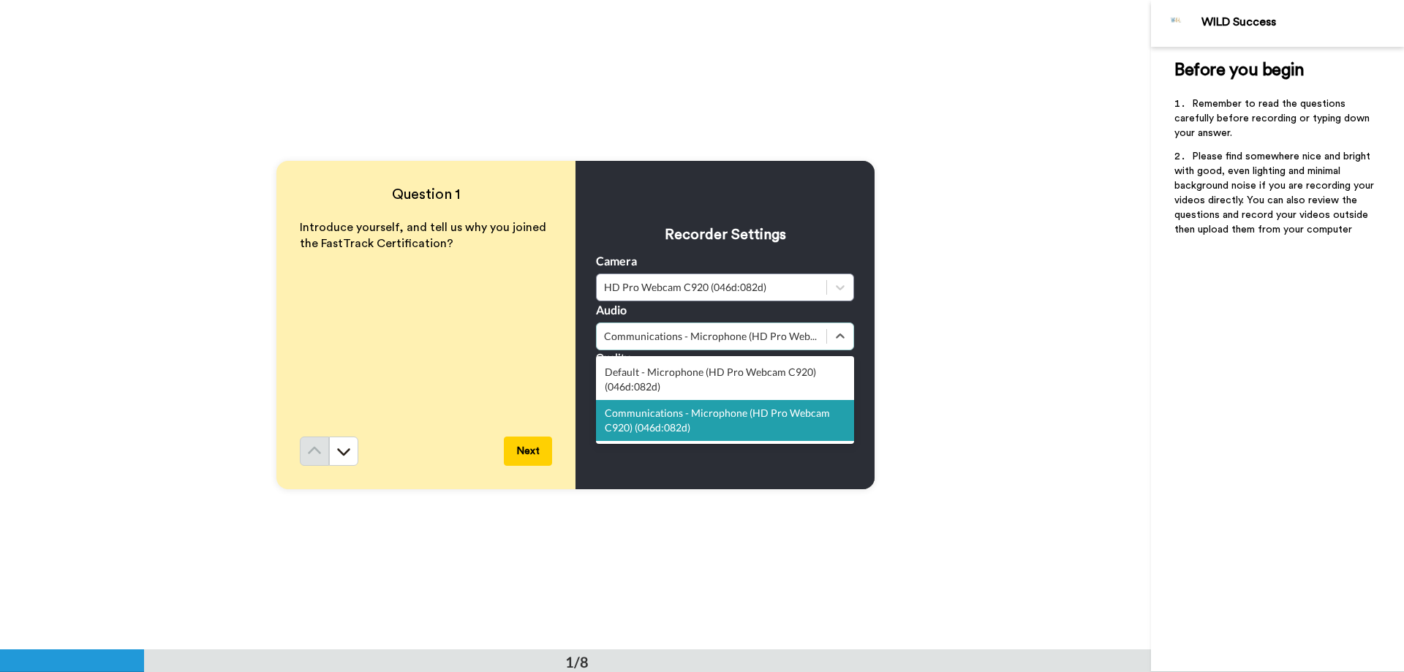
scroll to position [0, 0]
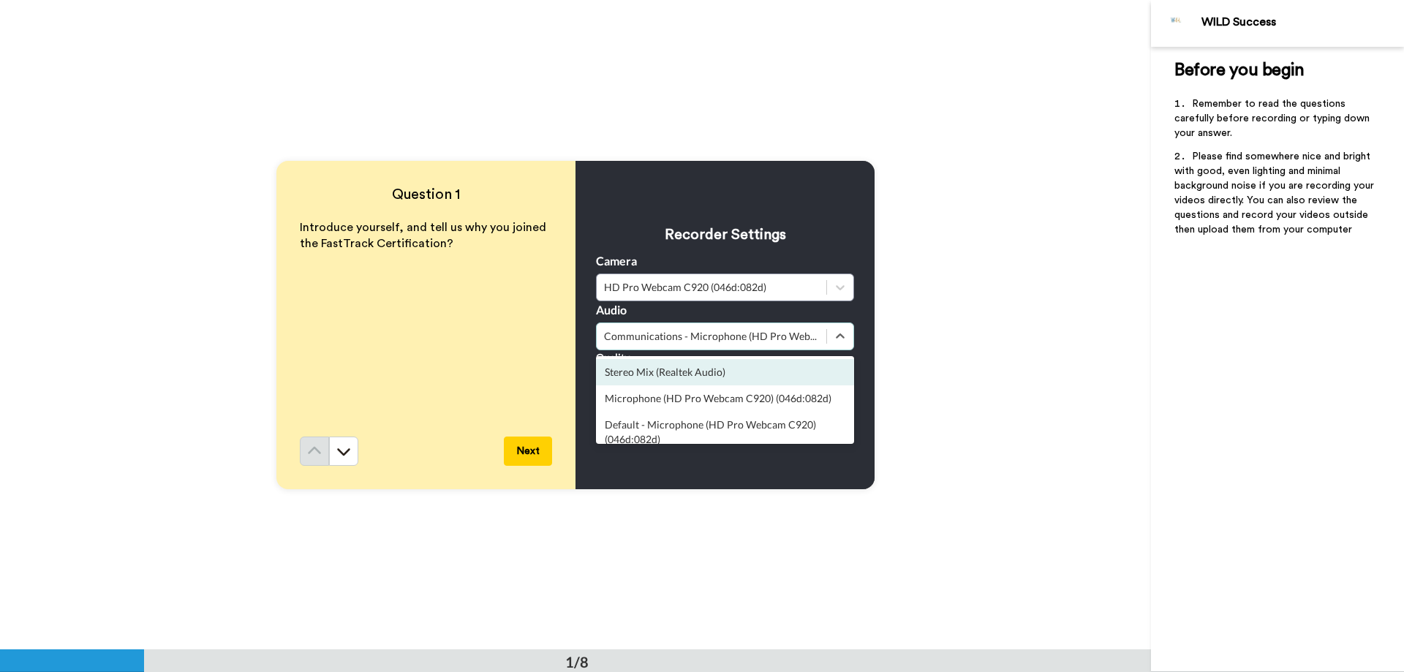
click at [647, 374] on div "Stereo Mix (Realtek Audio)" at bounding box center [725, 372] width 258 height 26
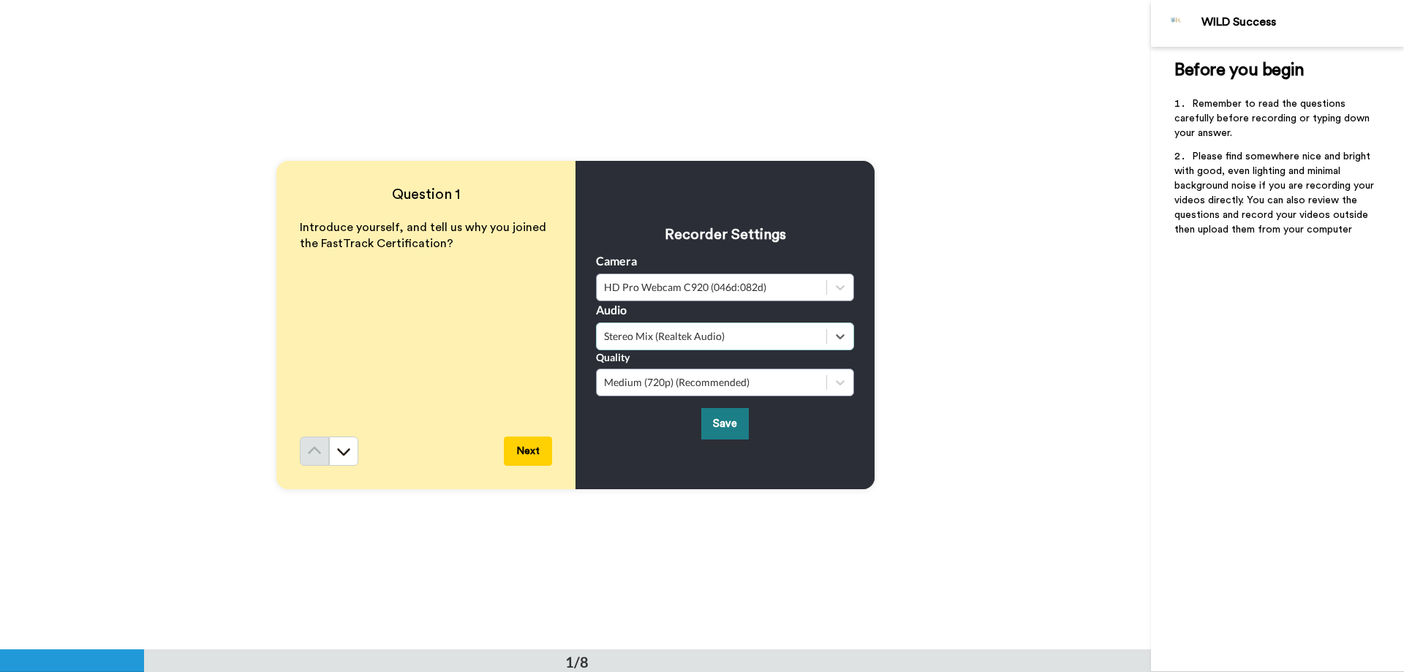
click at [722, 428] on button "Save" at bounding box center [725, 423] width 48 height 31
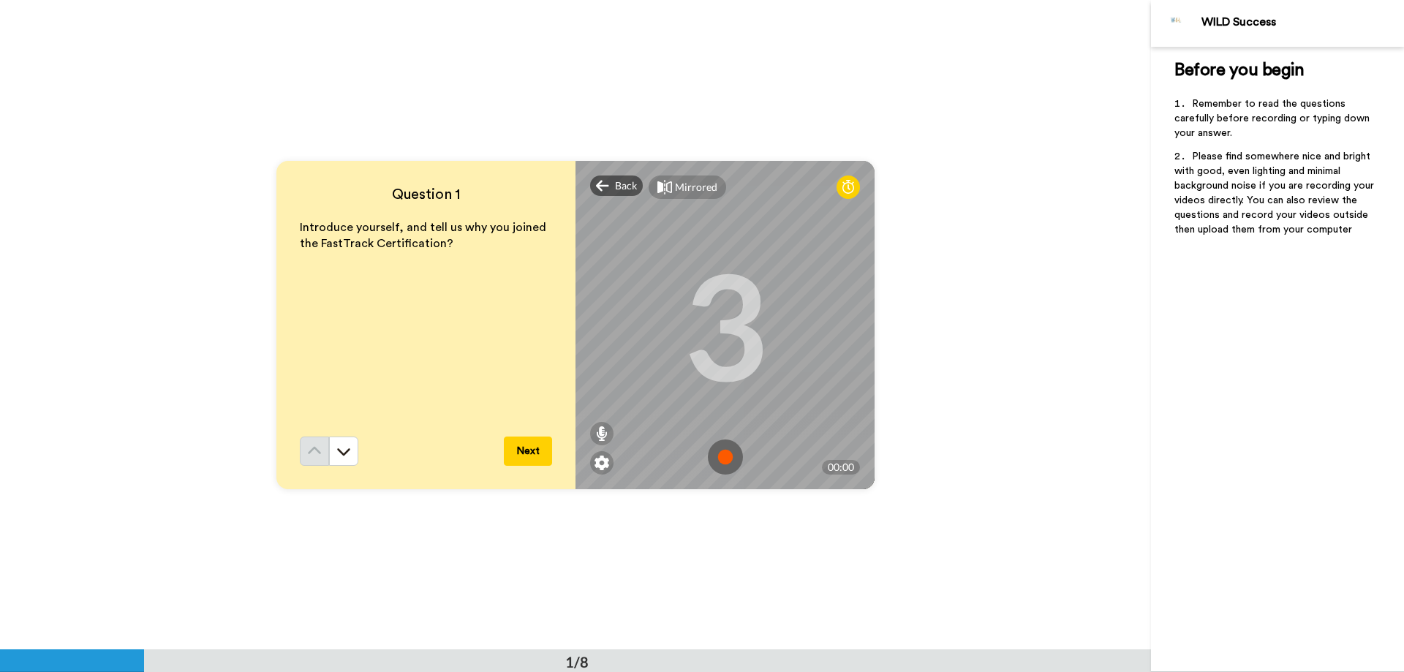
click at [717, 459] on img at bounding box center [725, 456] width 35 height 35
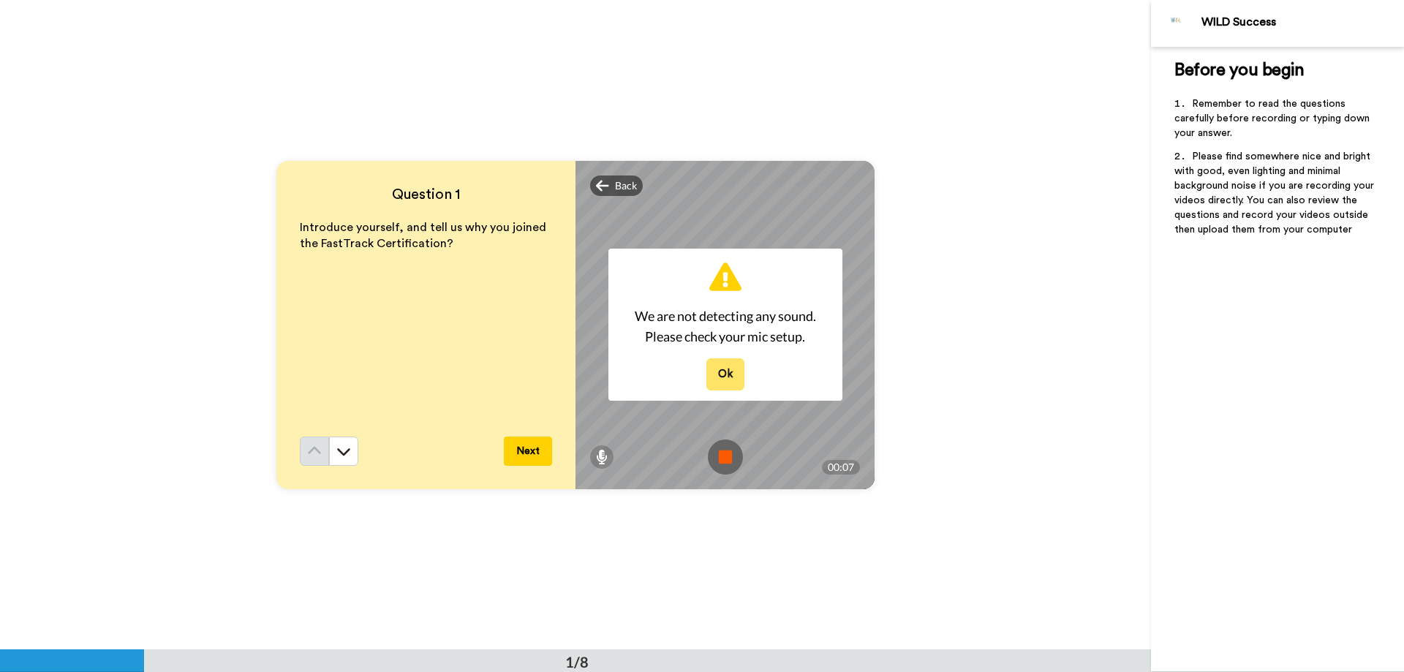
click at [717, 375] on button "Ok" at bounding box center [725, 373] width 38 height 31
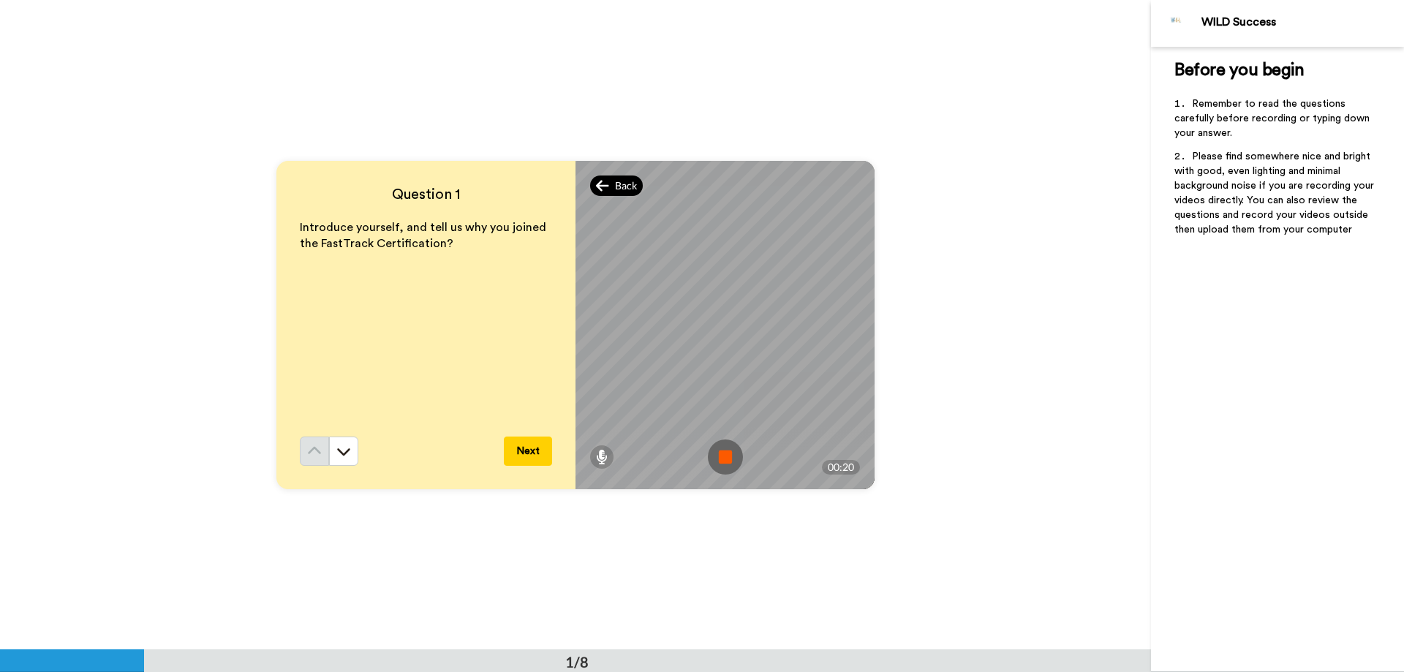
click at [615, 182] on span "Back" at bounding box center [626, 185] width 22 height 15
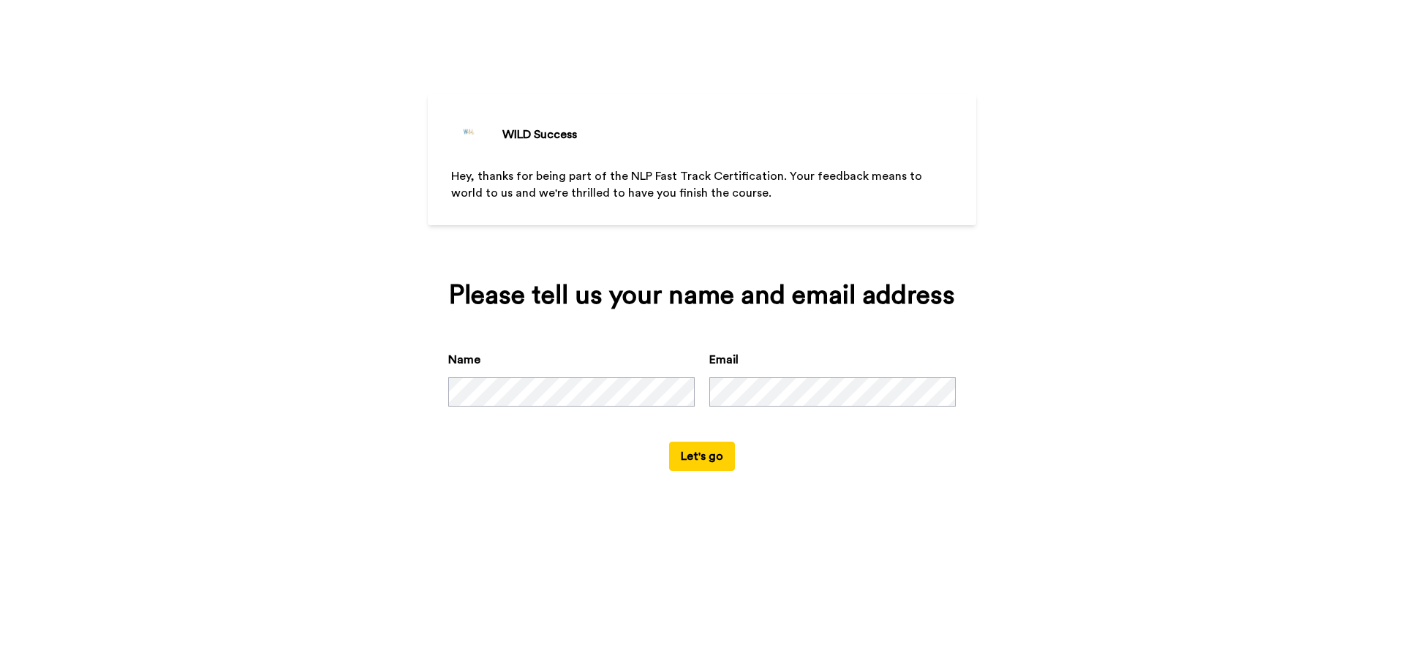
click at [698, 460] on button "Let's go" at bounding box center [702, 456] width 66 height 29
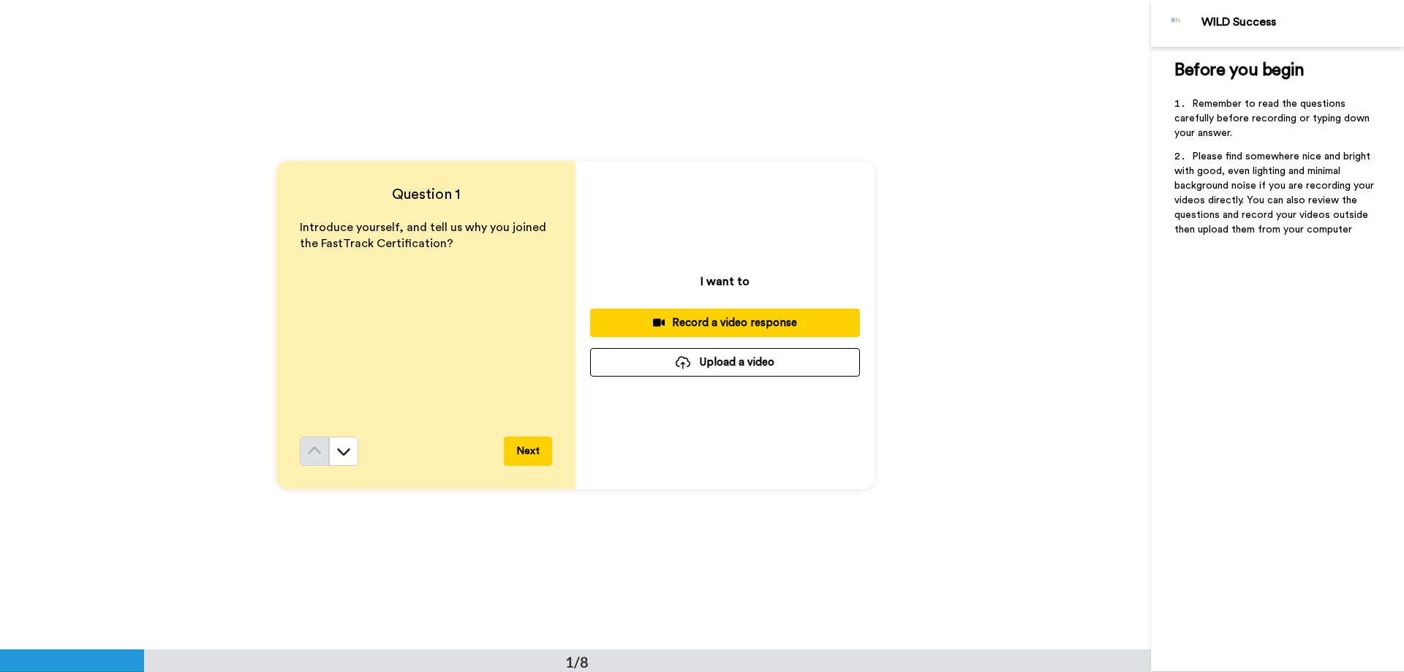
click at [643, 326] on div "Record a video response" at bounding box center [725, 322] width 246 height 15
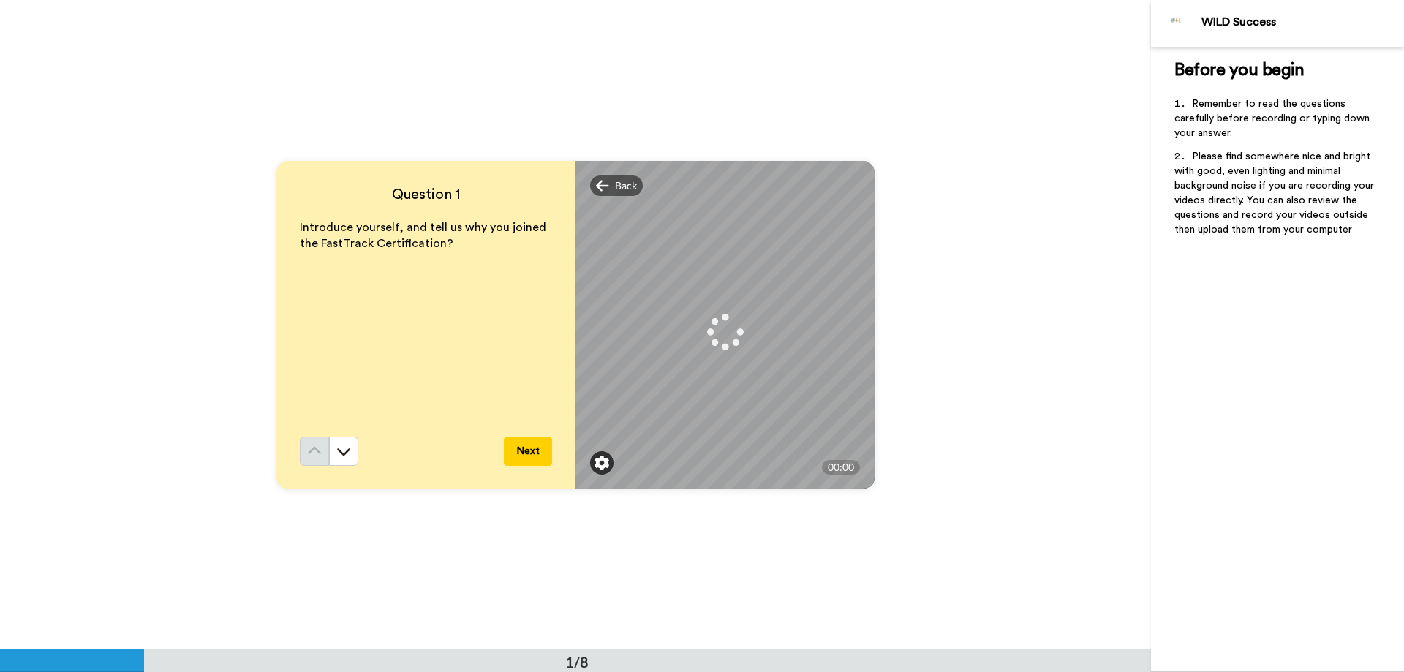
click at [601, 459] on img at bounding box center [602, 463] width 15 height 15
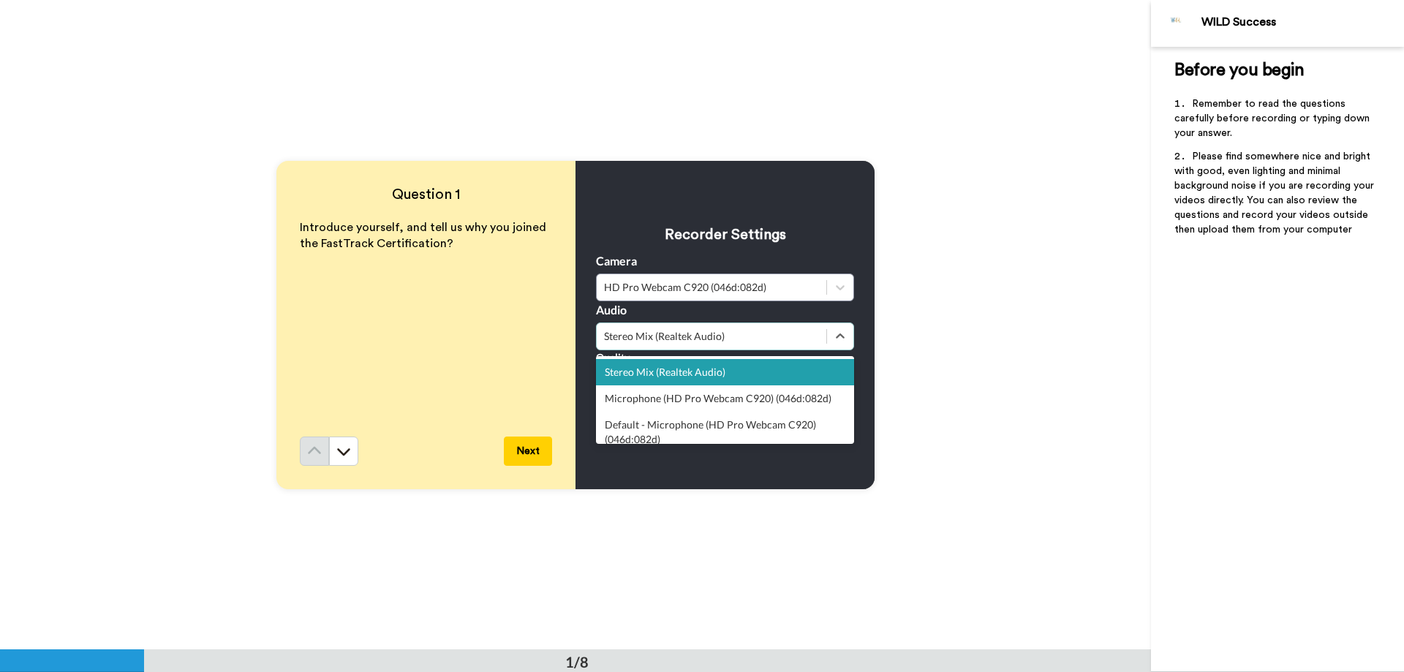
click at [625, 342] on div "Stereo Mix (Realtek Audio)" at bounding box center [711, 336] width 215 height 15
click at [642, 401] on div "Microphone (HD Pro Webcam C920) (046d:082d)" at bounding box center [725, 398] width 258 height 26
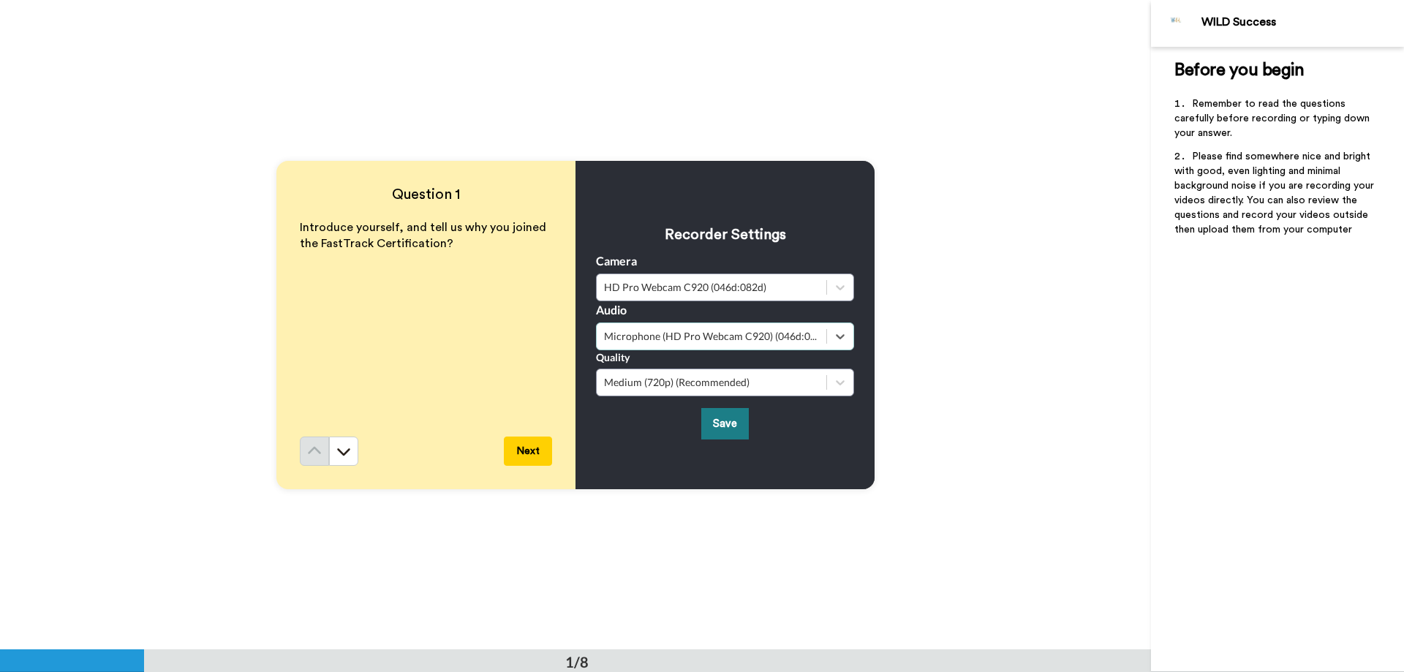
click at [719, 424] on button "Save" at bounding box center [725, 423] width 48 height 31
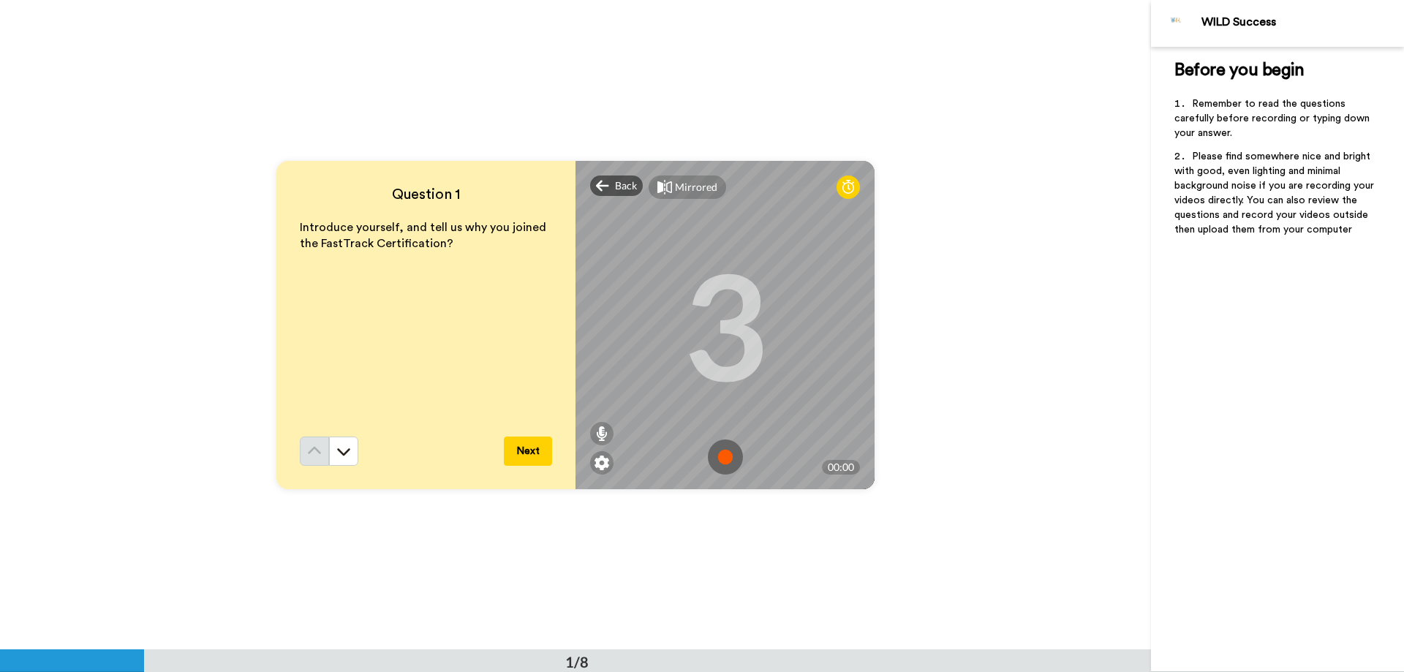
click at [718, 455] on img at bounding box center [725, 456] width 35 height 35
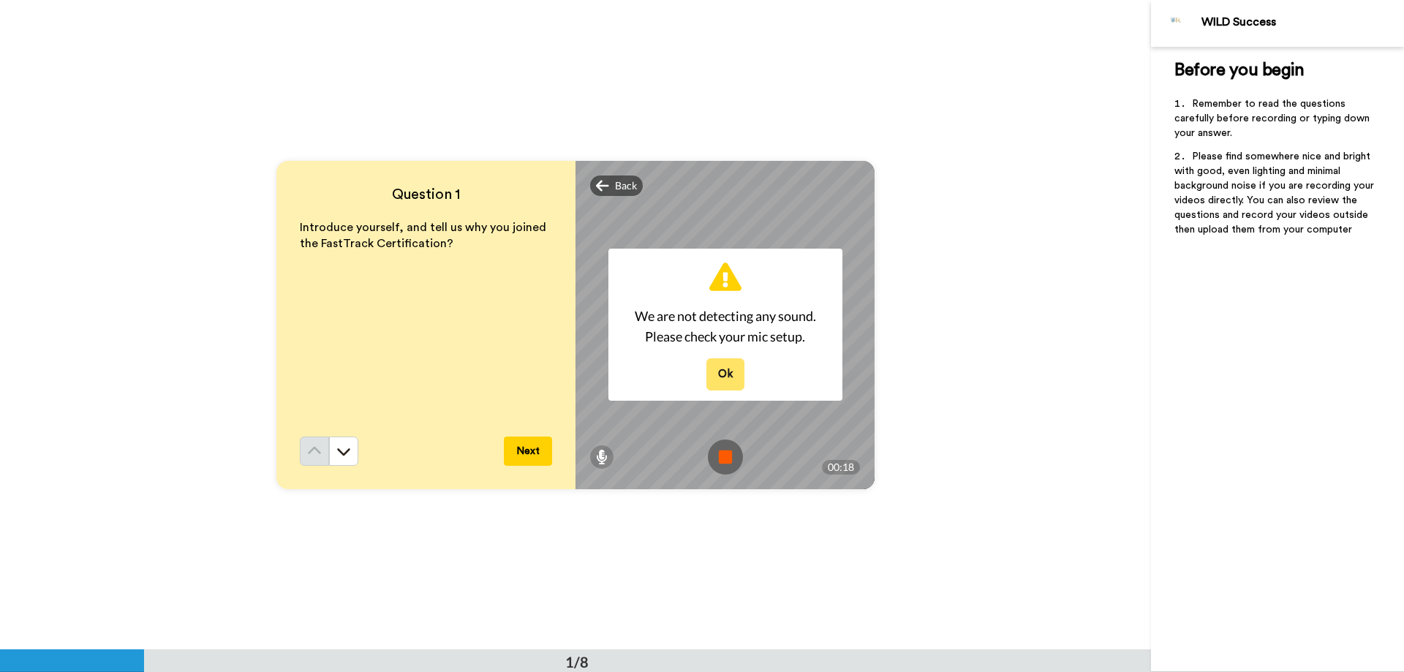
click at [718, 367] on button "Ok" at bounding box center [725, 373] width 38 height 31
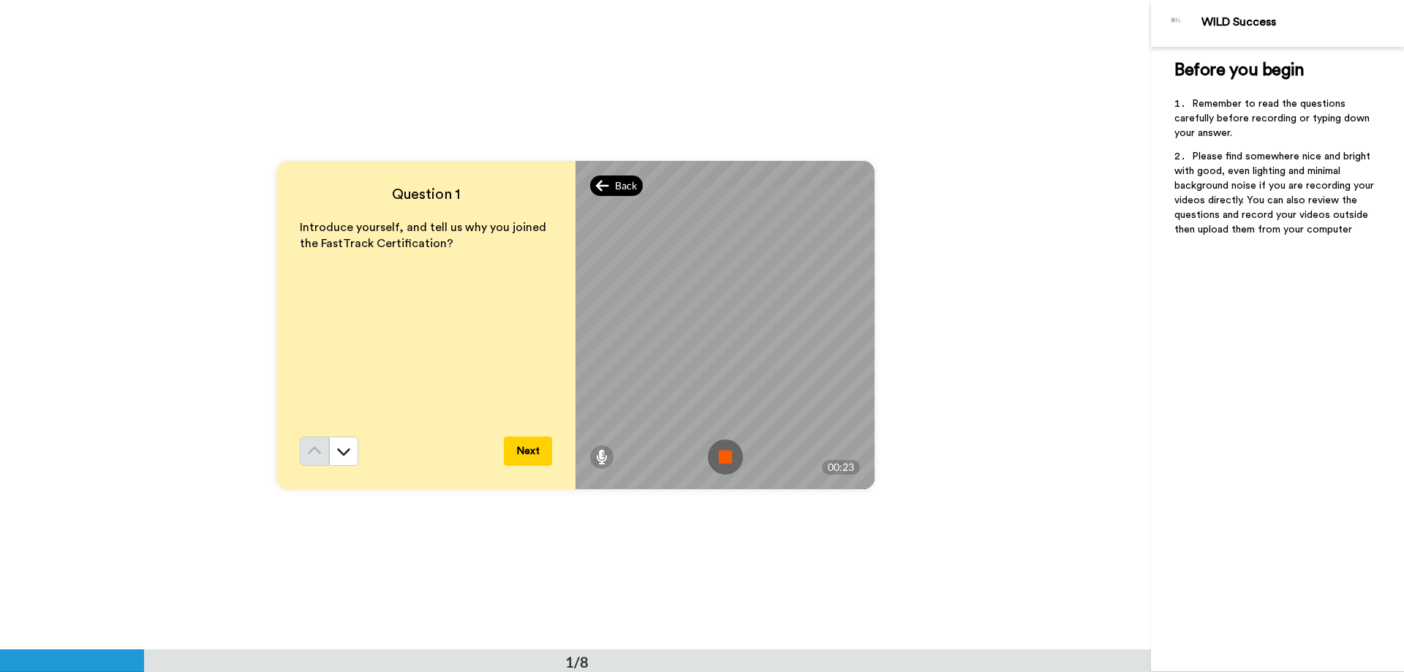
click at [601, 186] on icon at bounding box center [602, 185] width 13 height 15
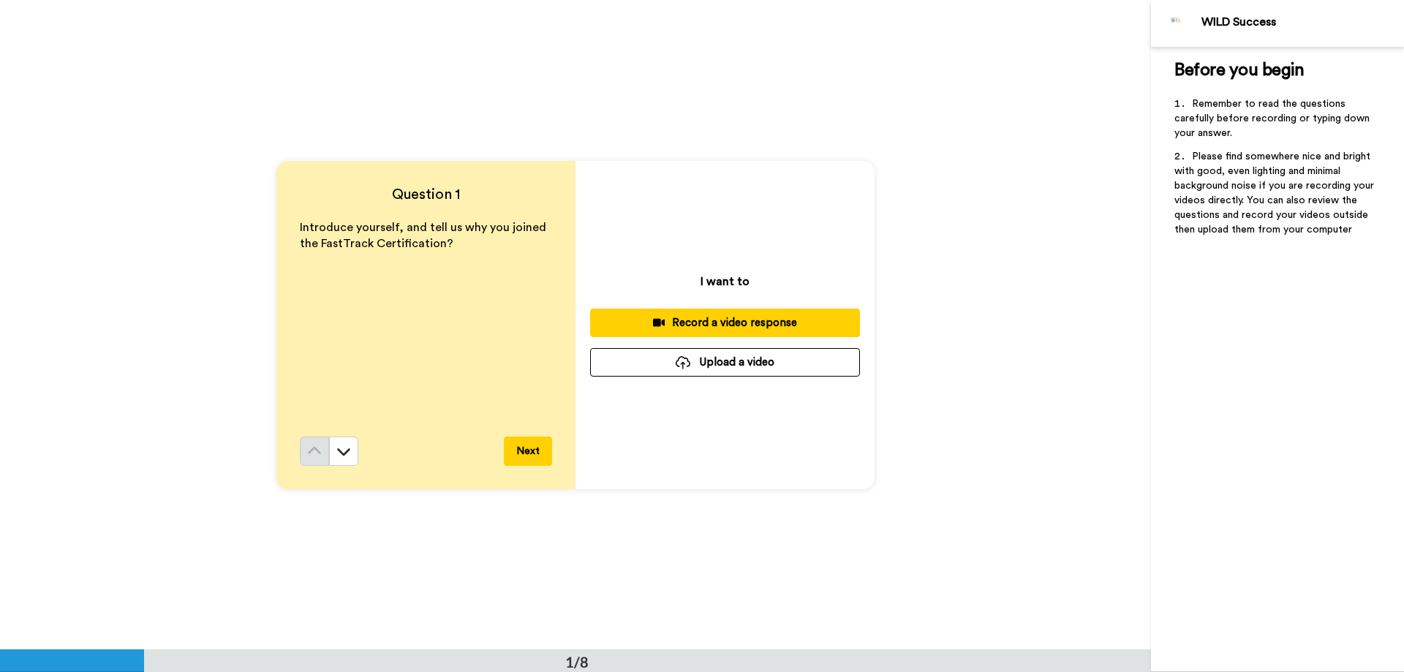
click at [515, 463] on button "Next" at bounding box center [528, 451] width 48 height 29
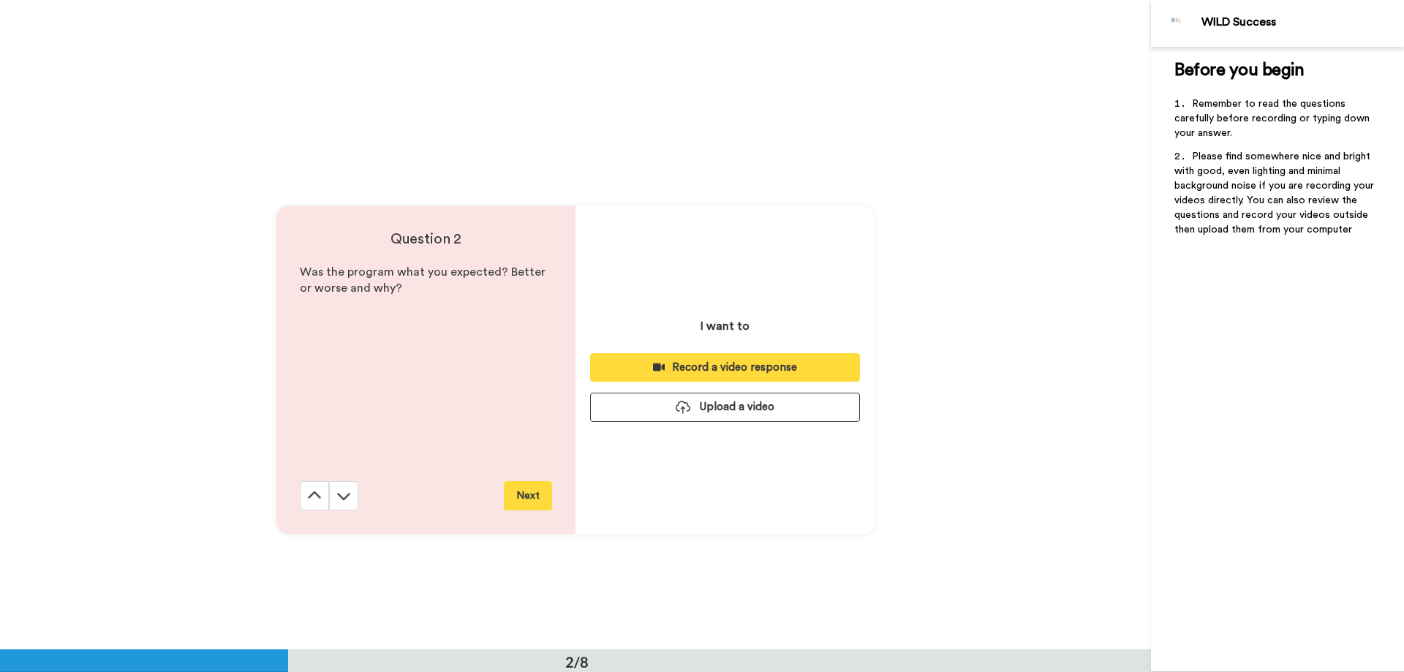
scroll to position [650, 0]
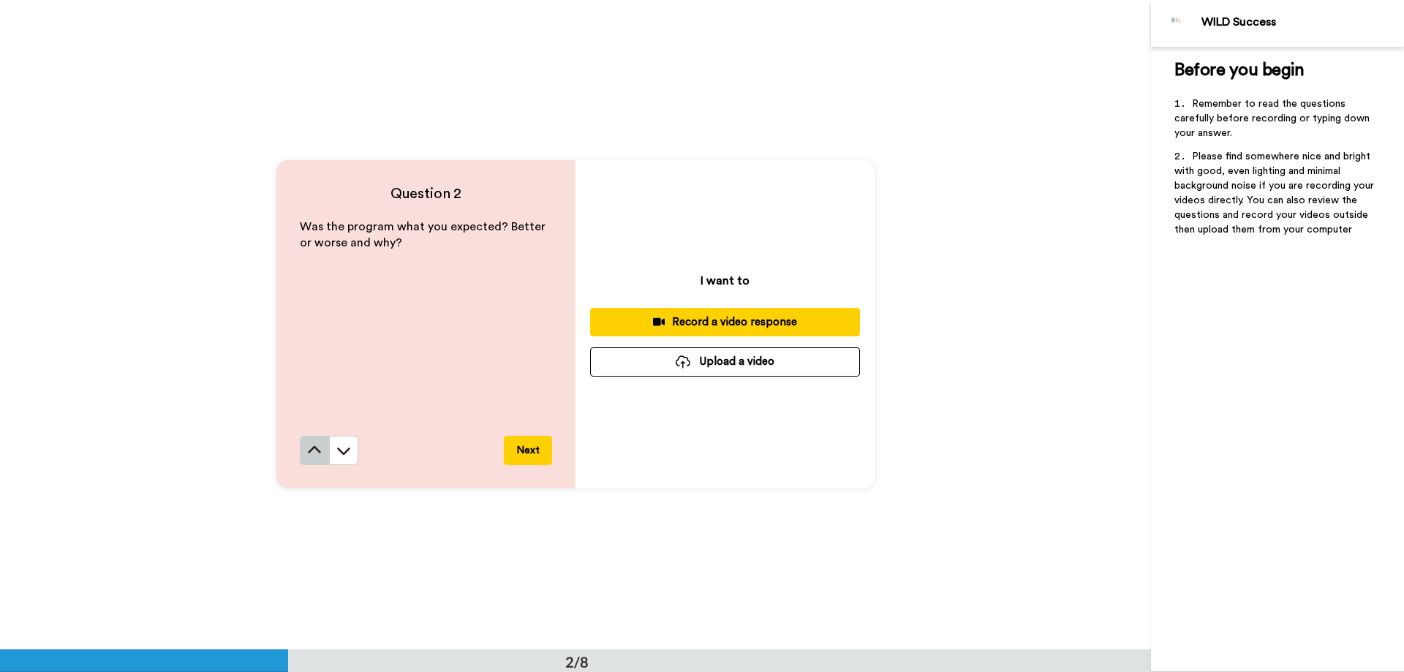
click at [307, 450] on icon at bounding box center [314, 450] width 15 height 15
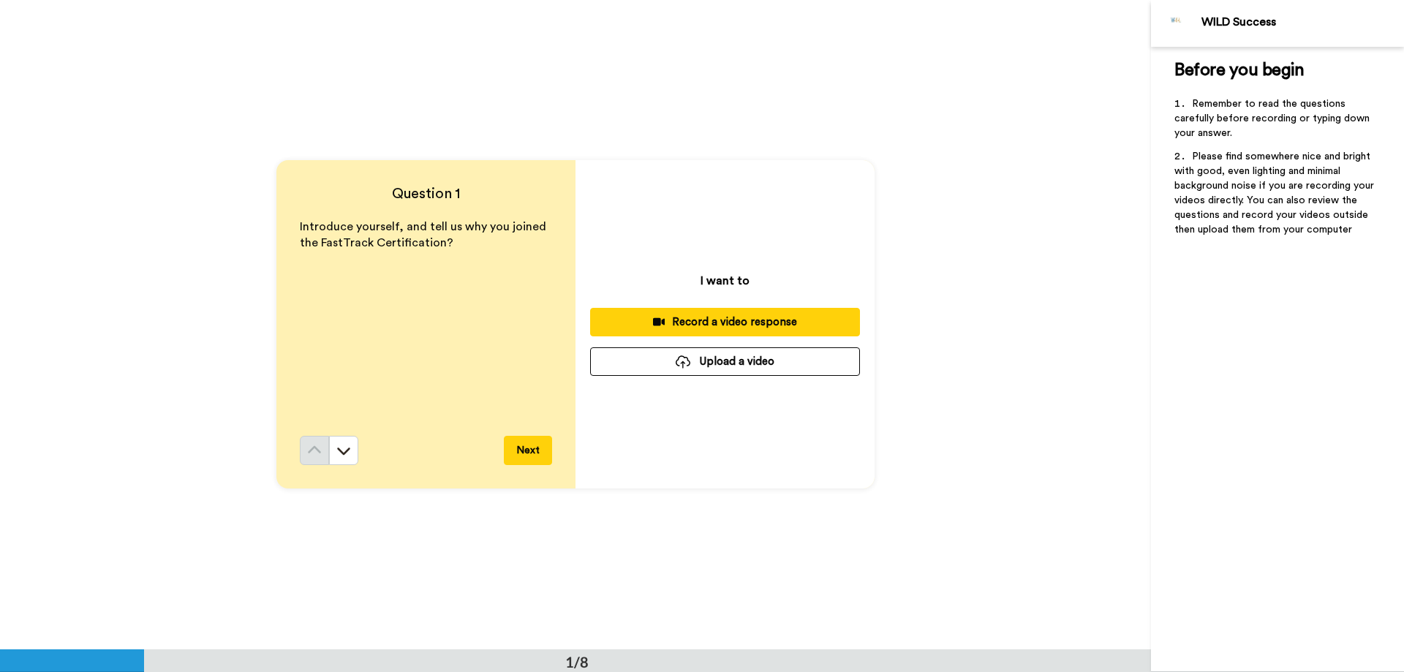
scroll to position [0, 0]
click at [692, 324] on div "Record a video response" at bounding box center [725, 322] width 246 height 15
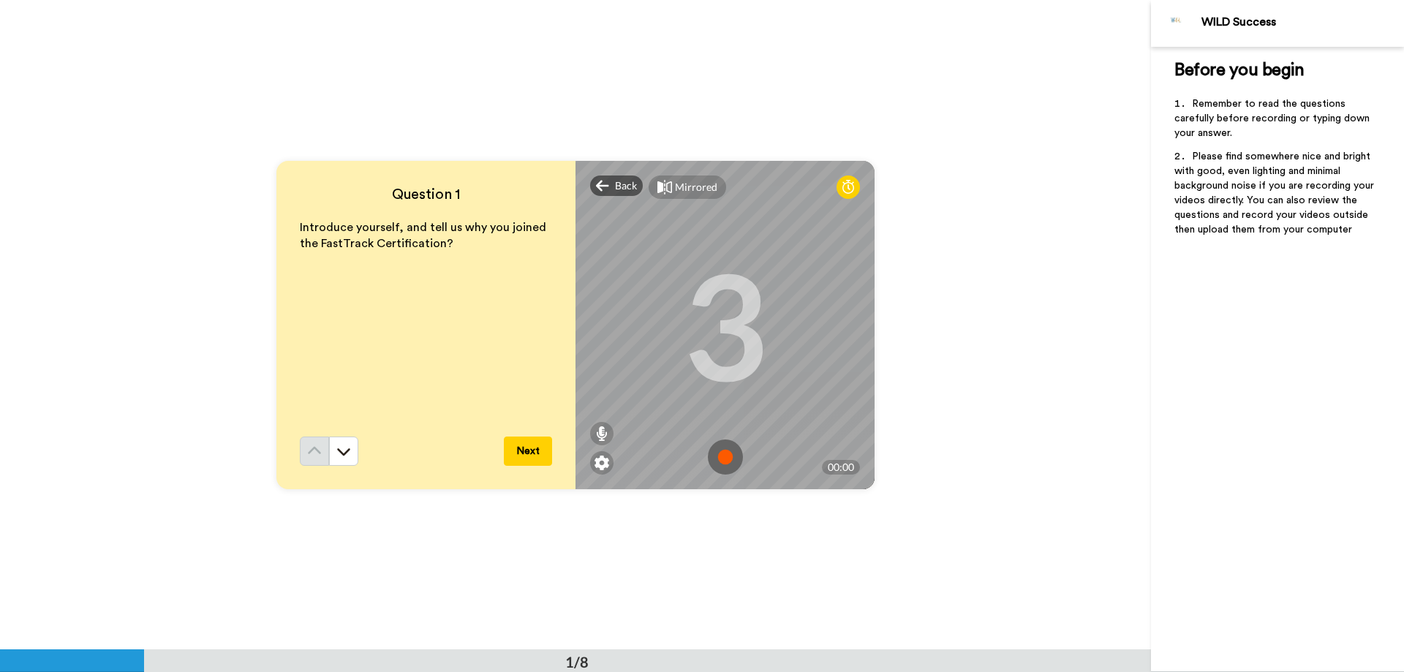
click at [725, 453] on img at bounding box center [725, 456] width 35 height 35
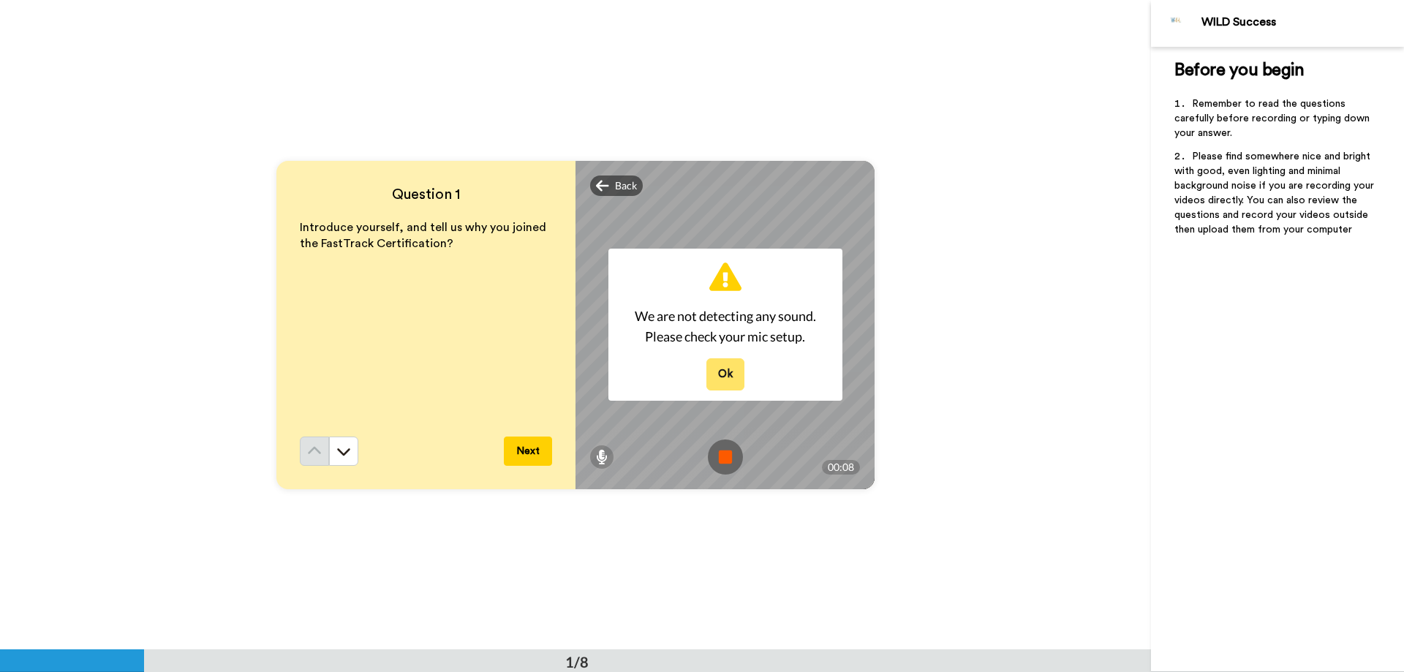
click at [712, 374] on button "Ok" at bounding box center [725, 373] width 38 height 31
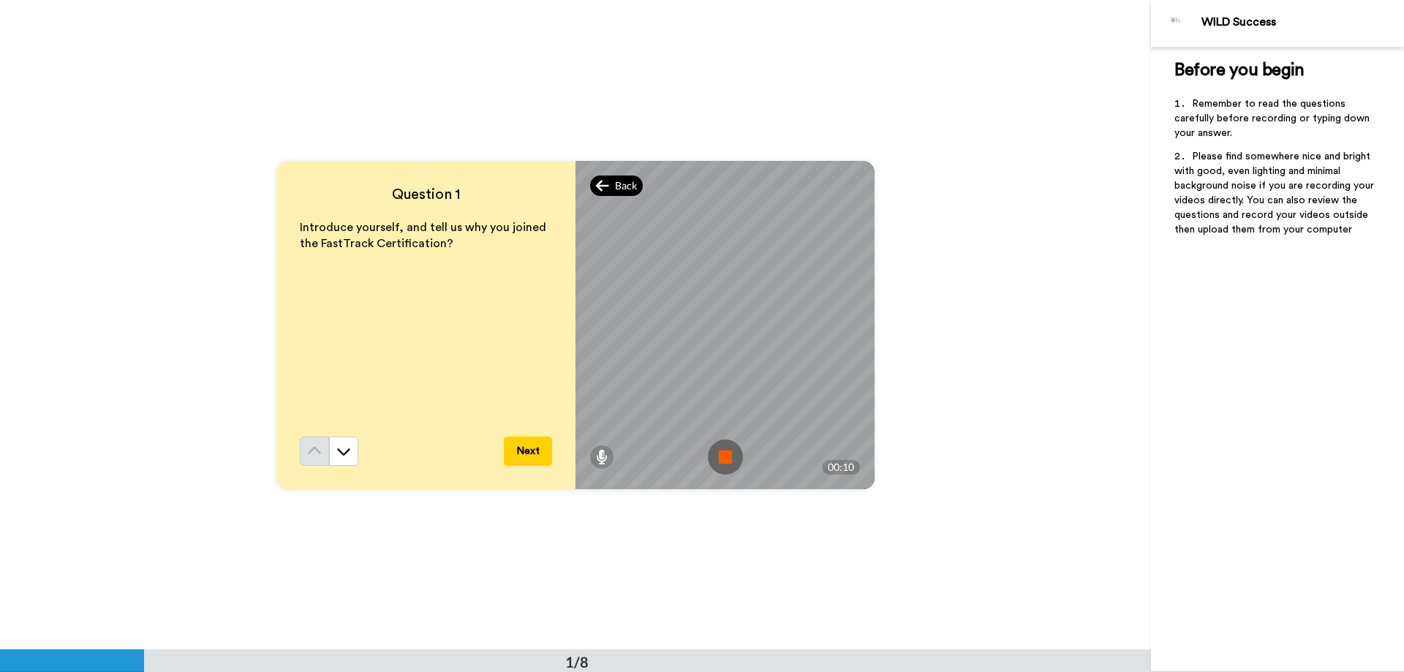
click at [603, 186] on icon at bounding box center [602, 185] width 13 height 15
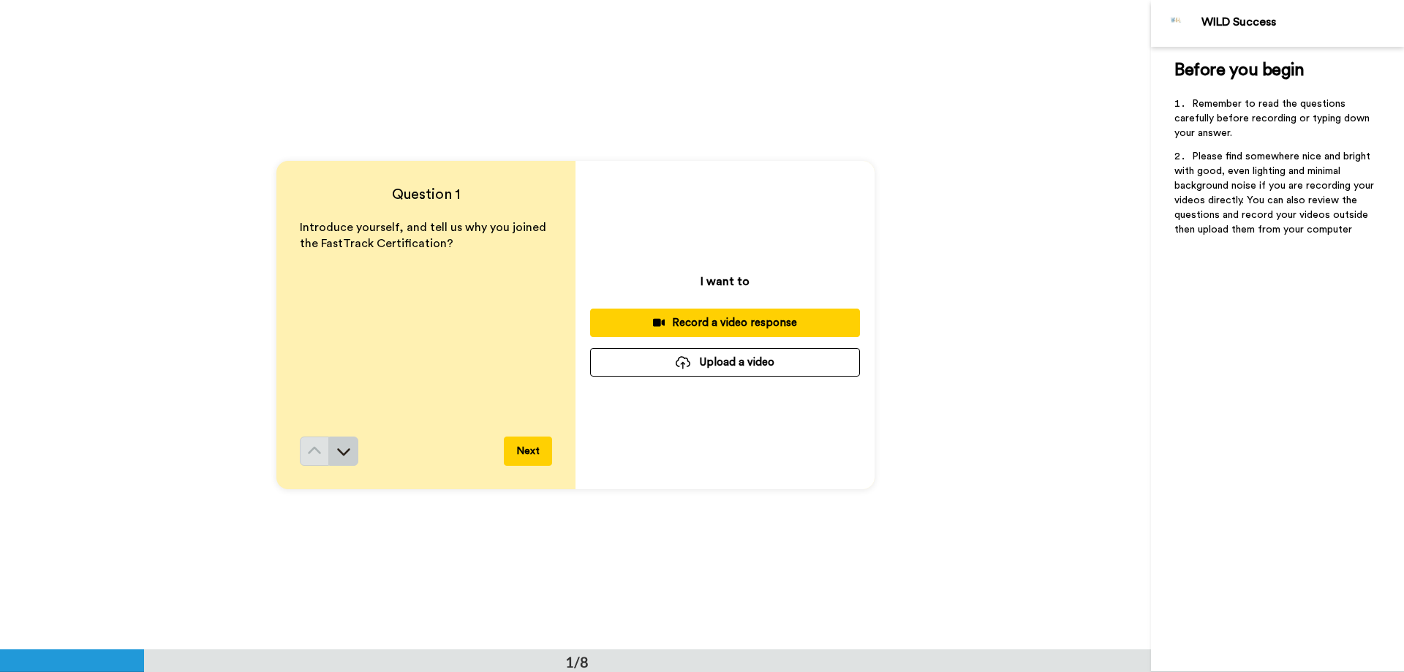
click at [344, 450] on icon at bounding box center [343, 451] width 13 height 7
click at [527, 452] on button "Next" at bounding box center [528, 451] width 48 height 29
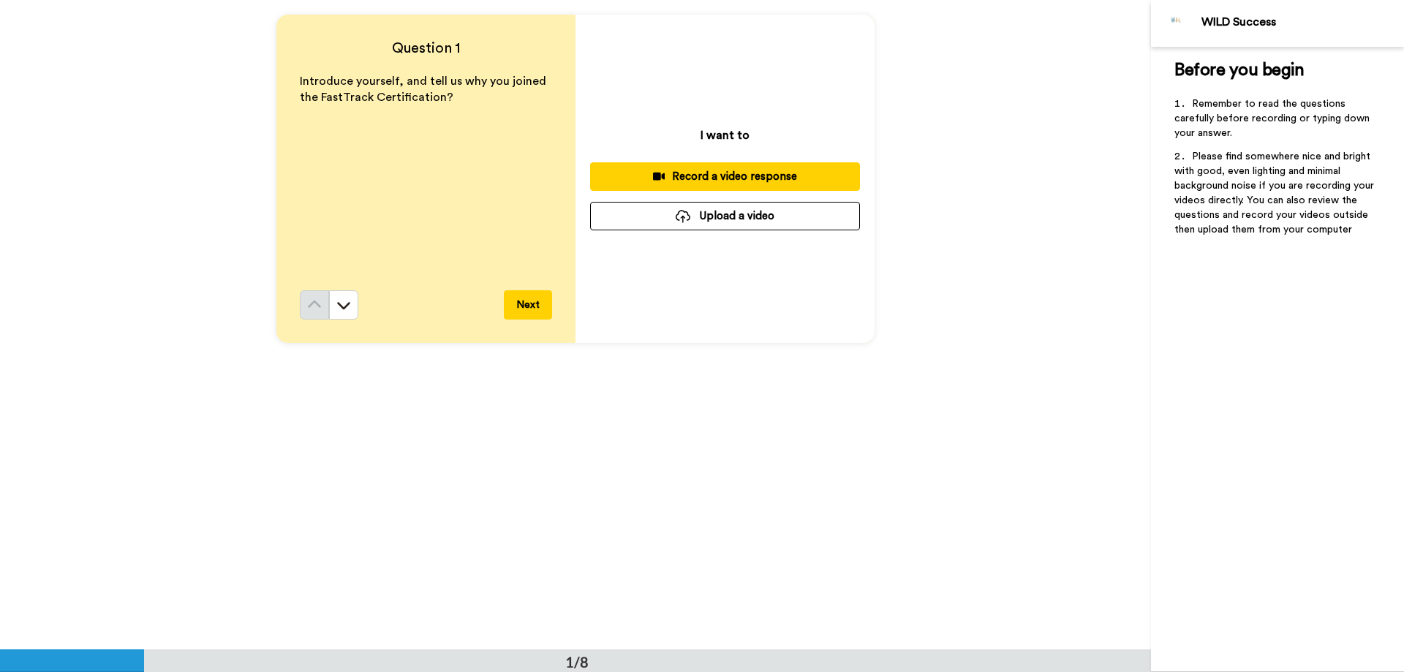
click at [521, 316] on button "Next" at bounding box center [528, 304] width 48 height 29
click at [330, 309] on button at bounding box center [343, 304] width 29 height 29
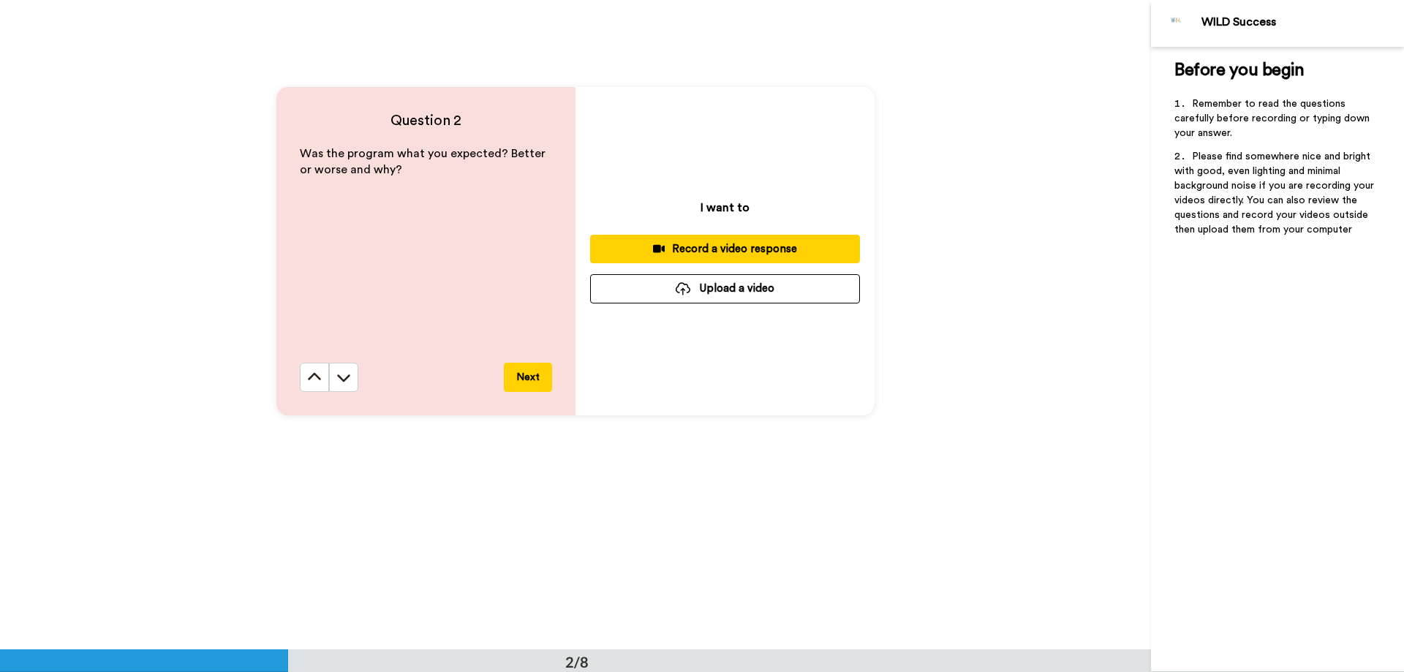
scroll to position [731, 0]
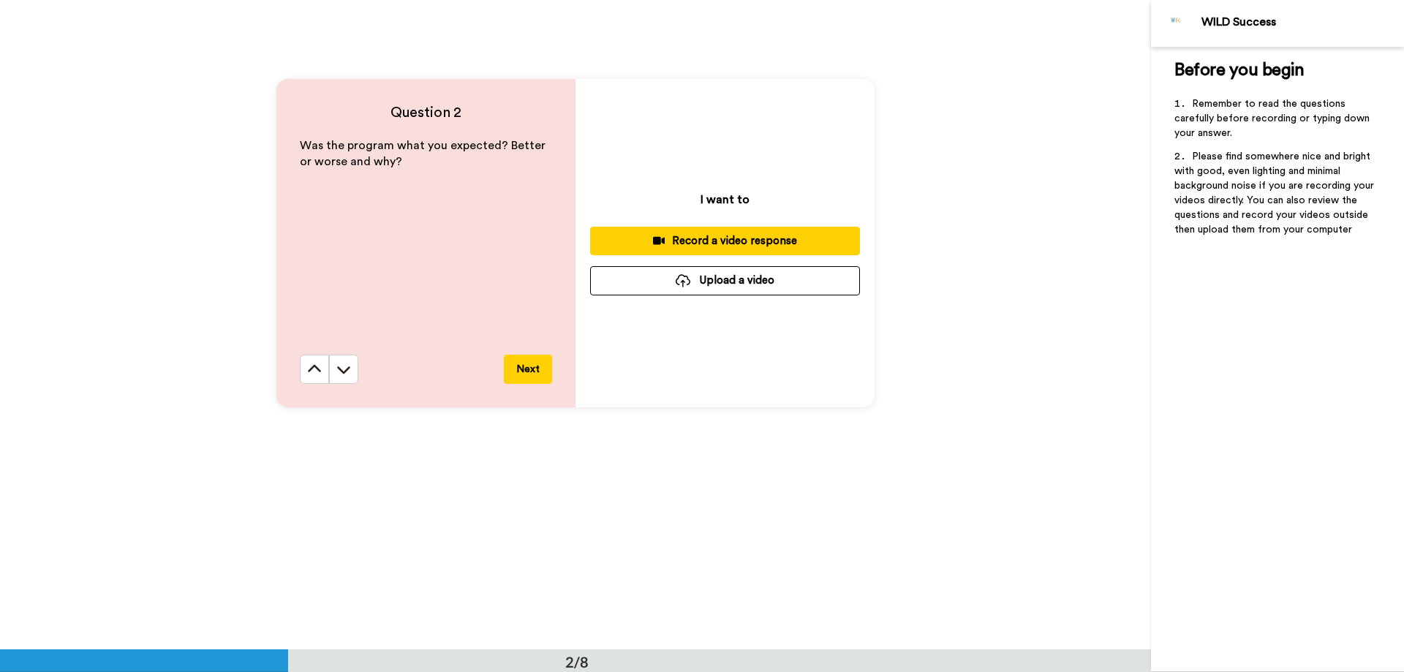
click at [725, 247] on div "Record a video response" at bounding box center [725, 240] width 246 height 15
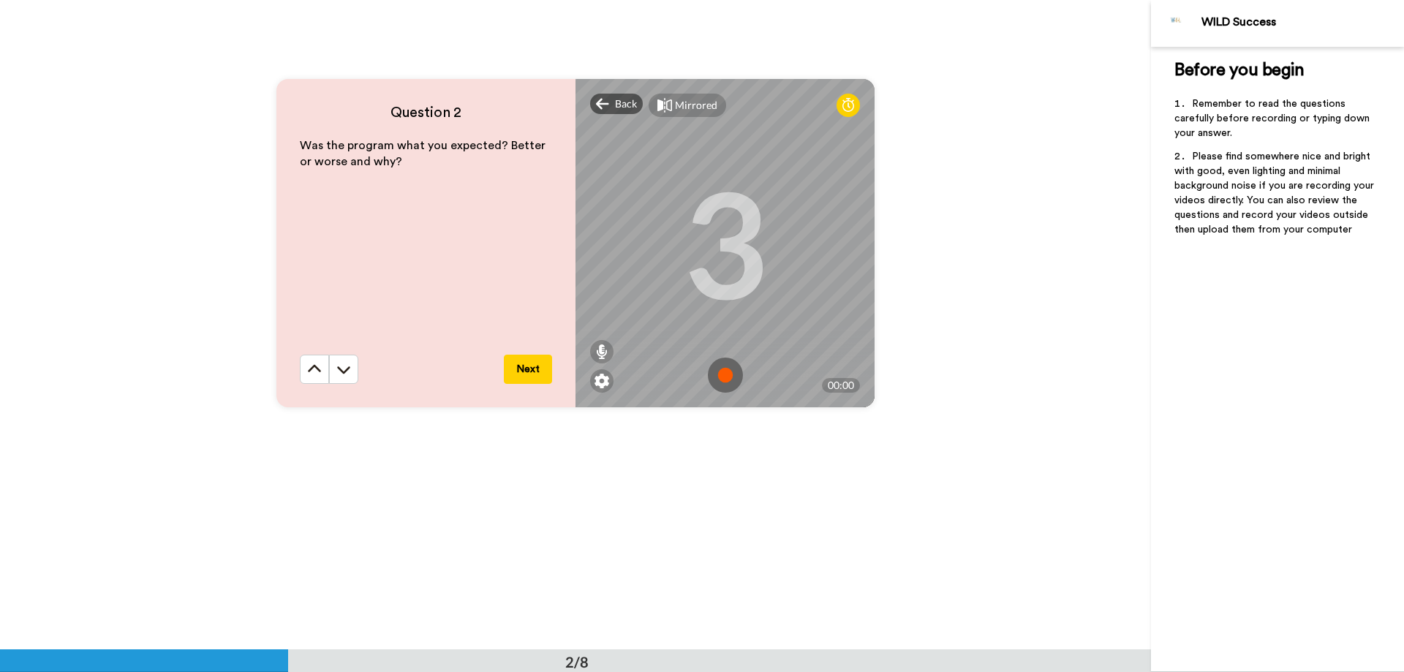
click at [719, 369] on img at bounding box center [725, 375] width 35 height 35
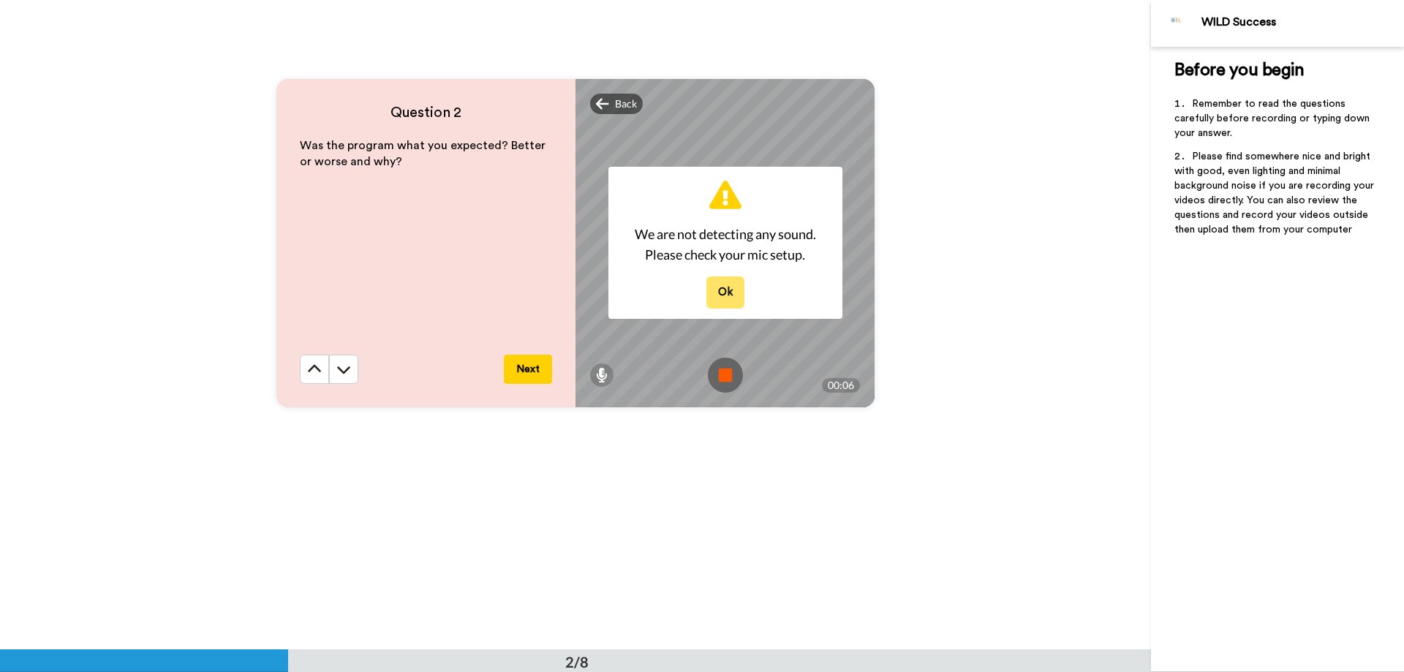
click at [714, 295] on button "Ok" at bounding box center [725, 291] width 38 height 31
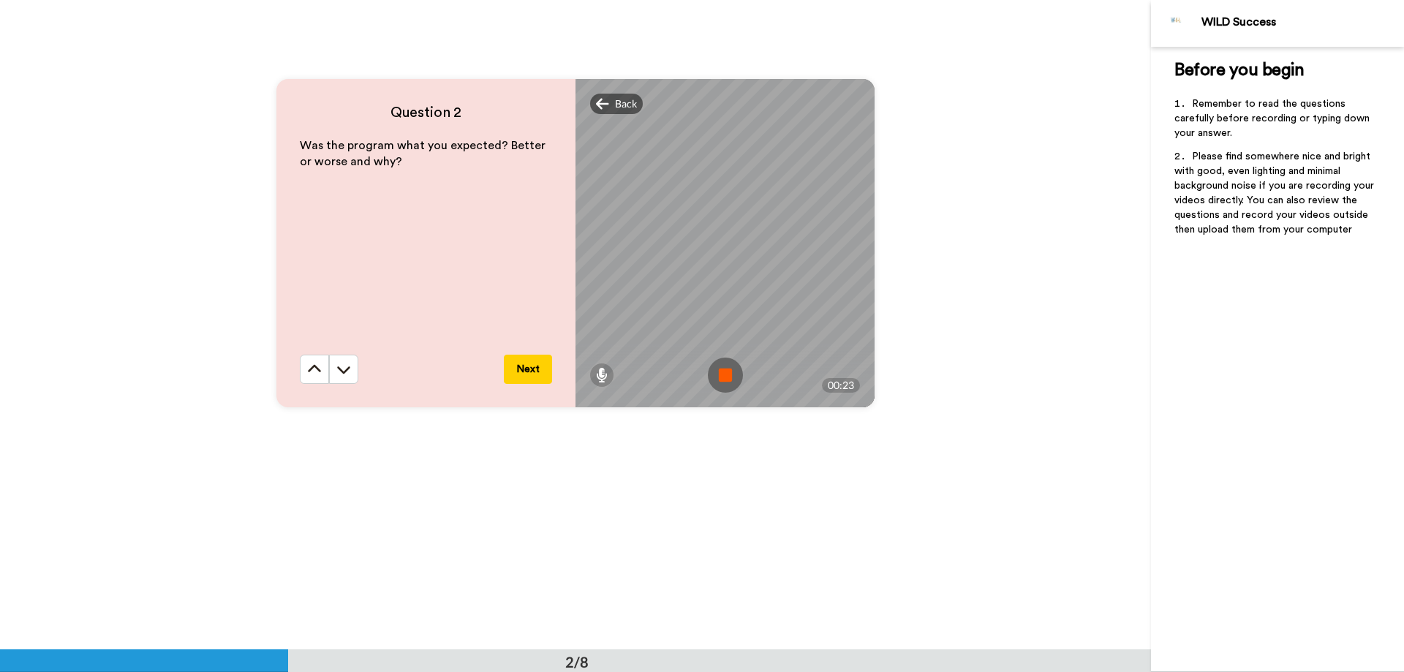
click at [717, 378] on img at bounding box center [725, 375] width 35 height 35
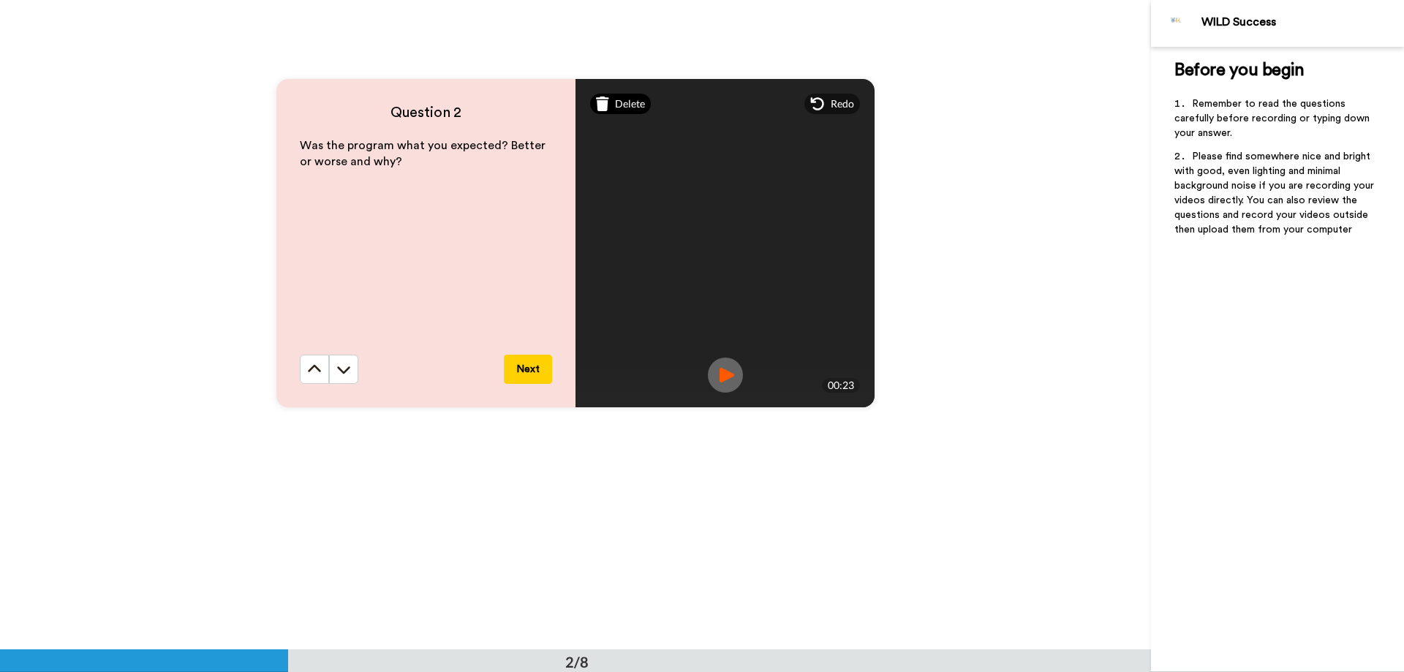
click at [622, 110] on span "Delete" at bounding box center [630, 104] width 30 height 15
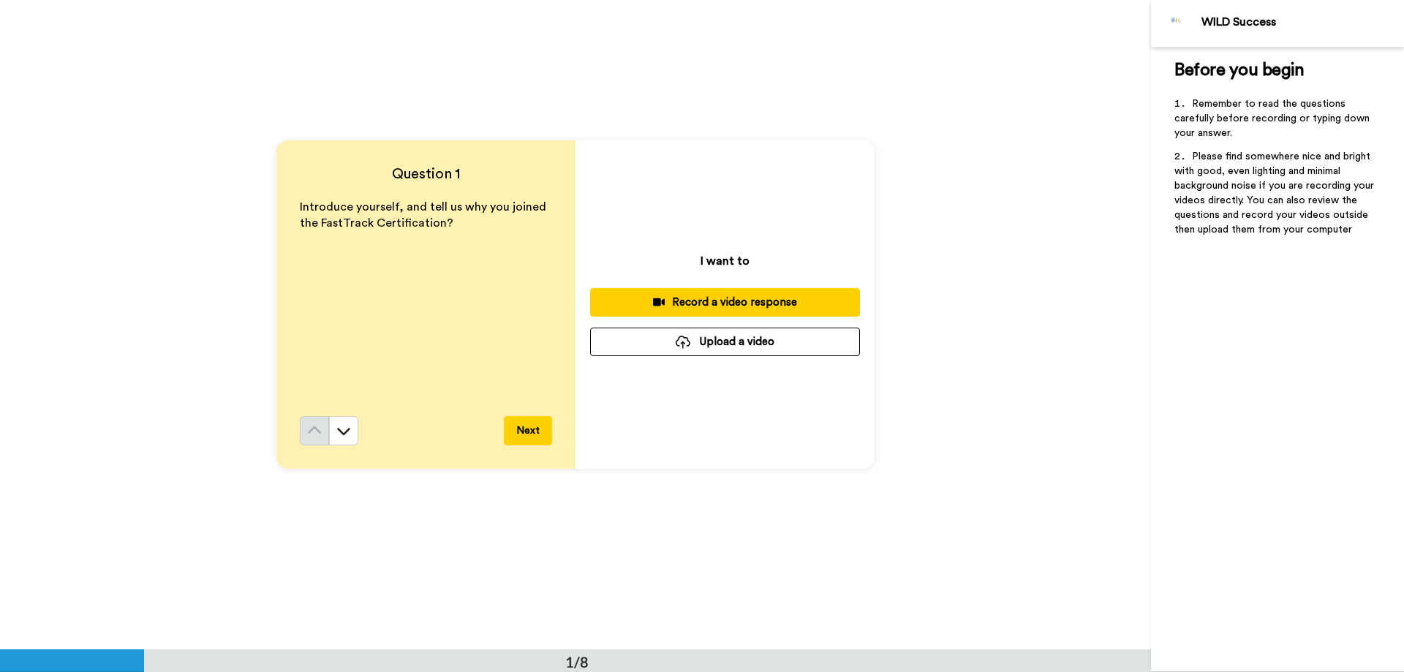
scroll to position [0, 0]
